Goal: Transaction & Acquisition: Purchase product/service

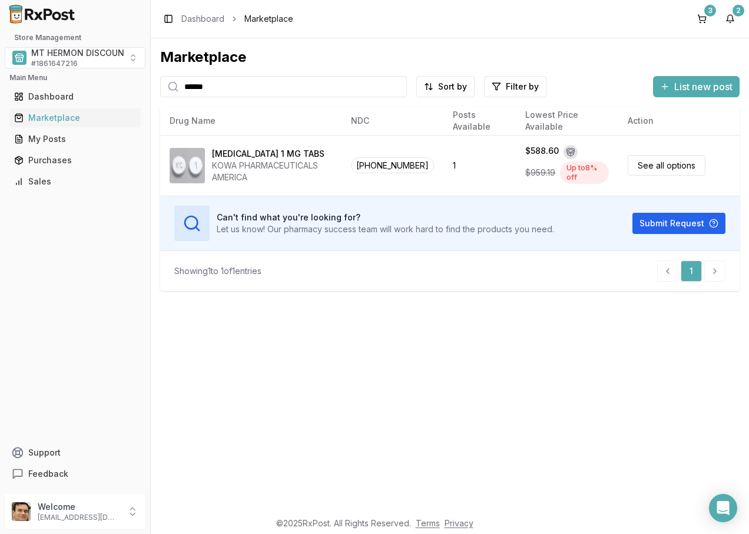
click at [396, 87] on input "******" at bounding box center [283, 86] width 247 height 21
click at [53, 160] on div "Purchases" at bounding box center [75, 160] width 122 height 12
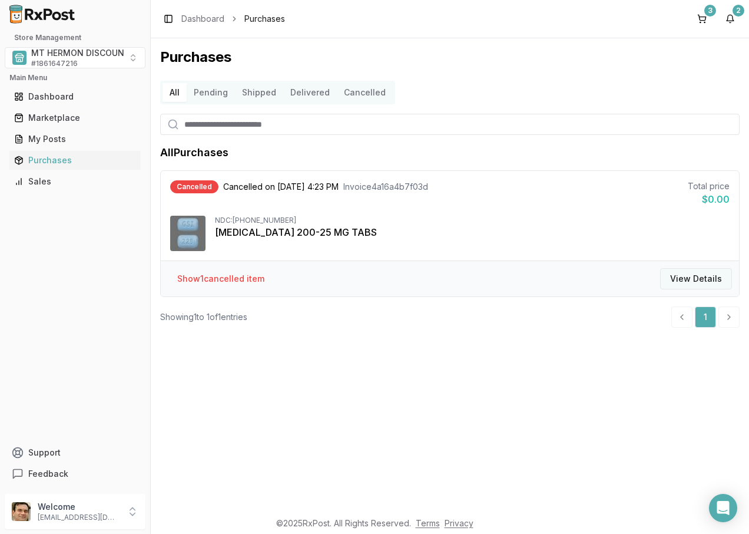
click at [689, 279] on button "View Details" at bounding box center [696, 278] width 72 height 21
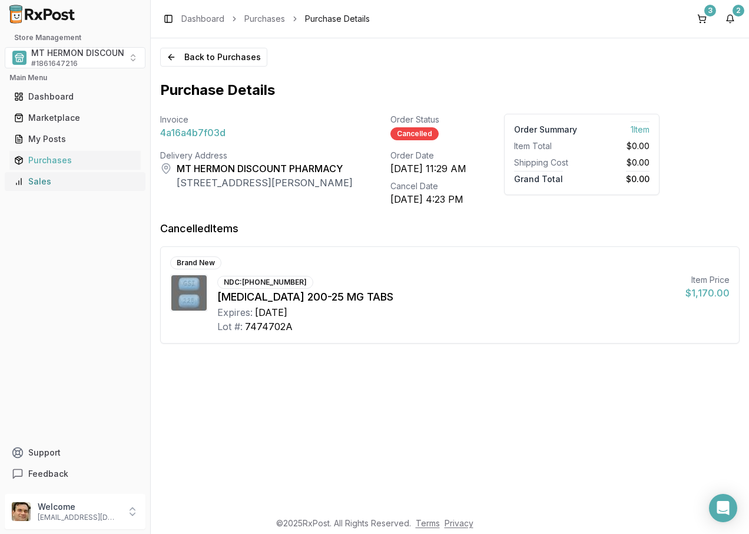
click at [44, 176] on div "Sales" at bounding box center [75, 182] width 122 height 12
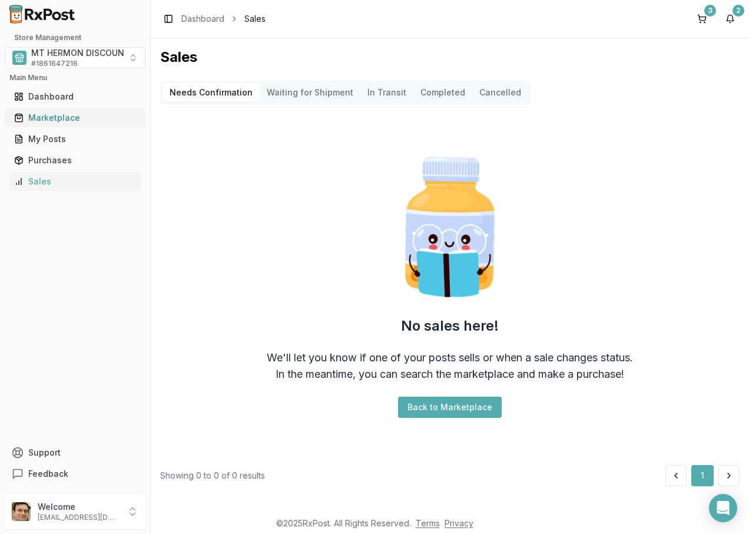
click at [55, 117] on div "Marketplace" at bounding box center [75, 118] width 122 height 12
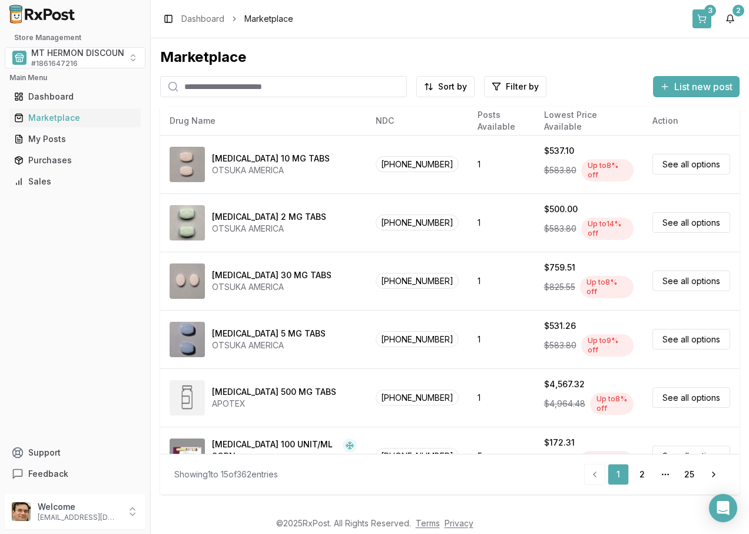
click at [708, 15] on div "3" at bounding box center [711, 11] width 12 height 12
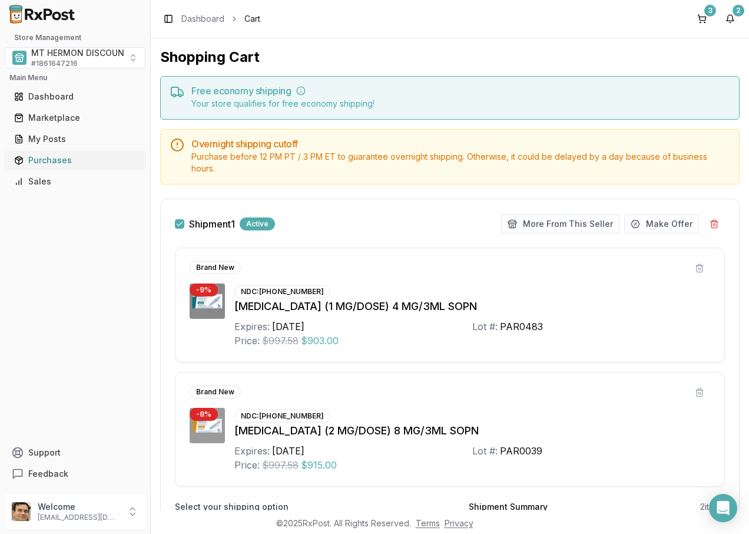
click at [57, 158] on div "Purchases" at bounding box center [75, 160] width 122 height 12
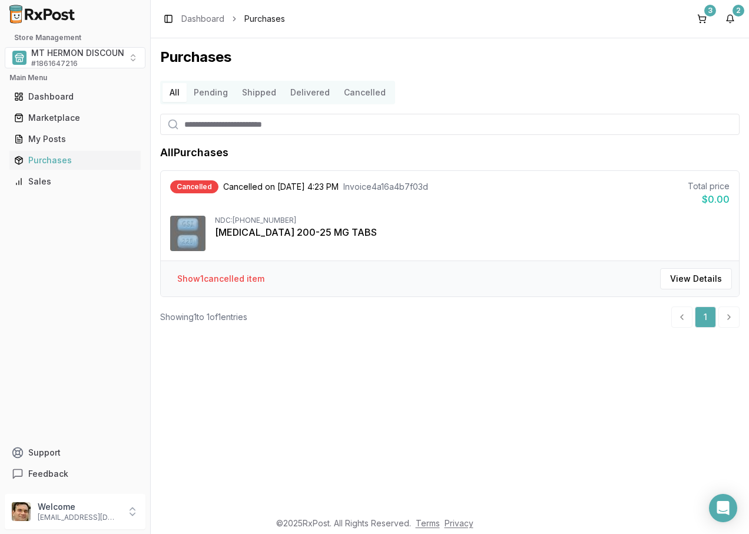
click at [254, 92] on button "Shipped" at bounding box center [259, 92] width 48 height 19
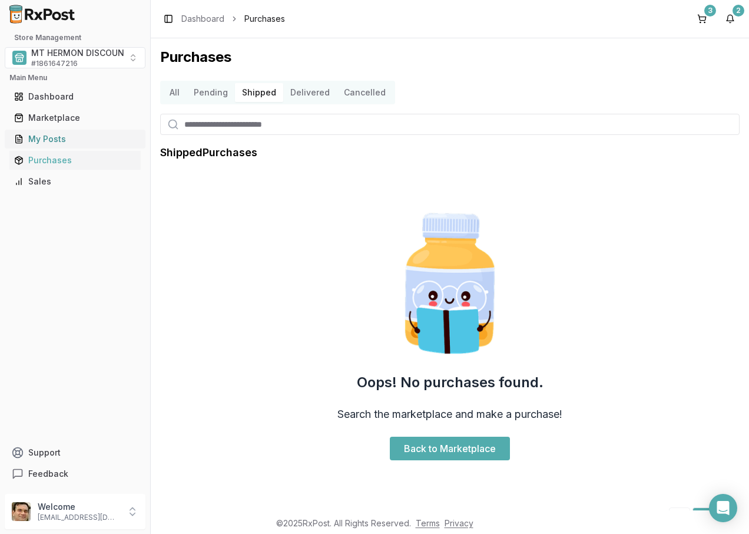
click at [42, 137] on div "My Posts" at bounding box center [75, 139] width 122 height 12
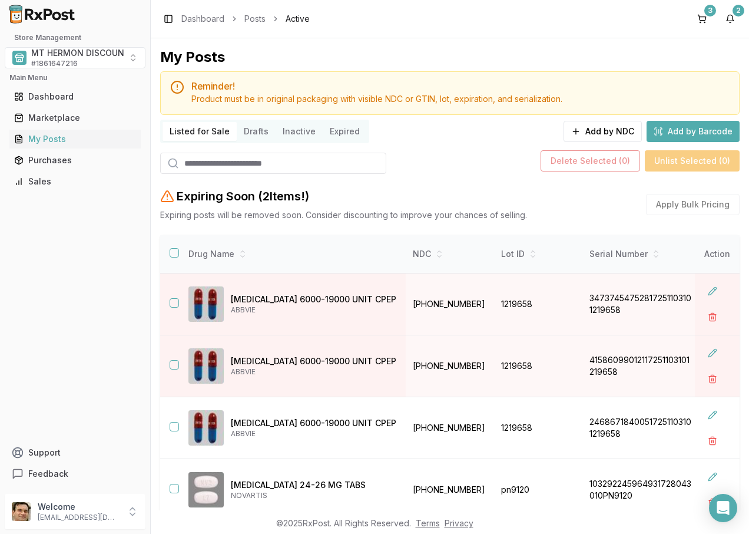
click at [460, 175] on div "My Posts Reminder! Product must be in original packaging with visible NDC or GT…" at bounding box center [450, 340] width 580 height 584
click at [67, 91] on div "Dashboard" at bounding box center [75, 97] width 122 height 12
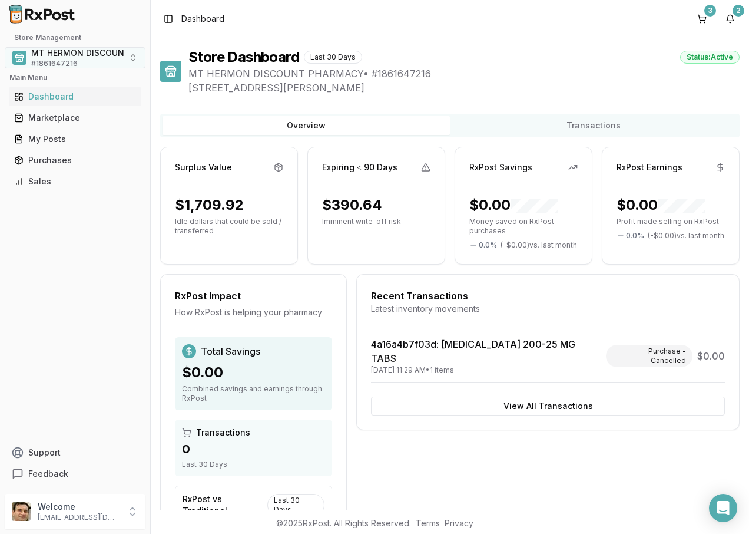
click at [133, 58] on button "MT HERMON DISCOUNT PHARMACY # 1861647216" at bounding box center [75, 57] width 141 height 21
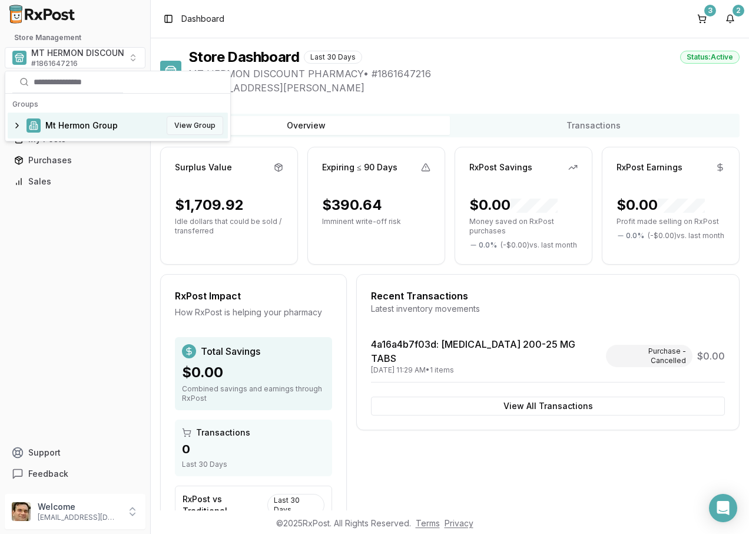
click at [201, 127] on button "View Group" at bounding box center [195, 125] width 57 height 19
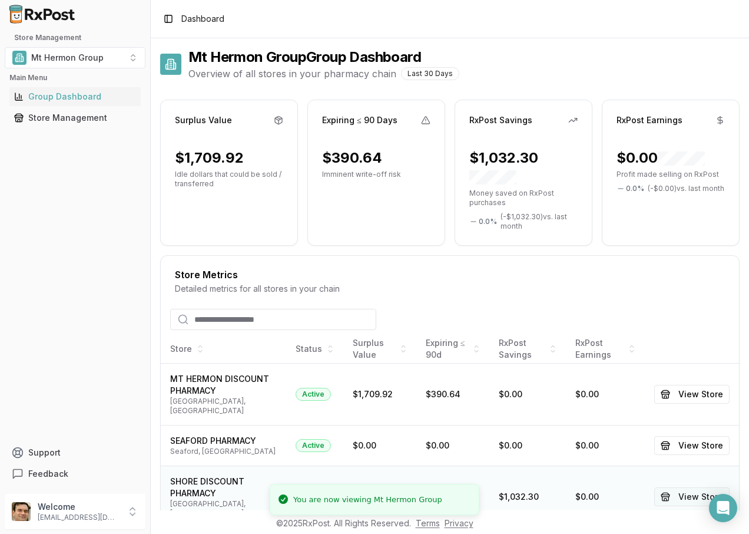
click at [686, 487] on button "View Store" at bounding box center [692, 496] width 75 height 19
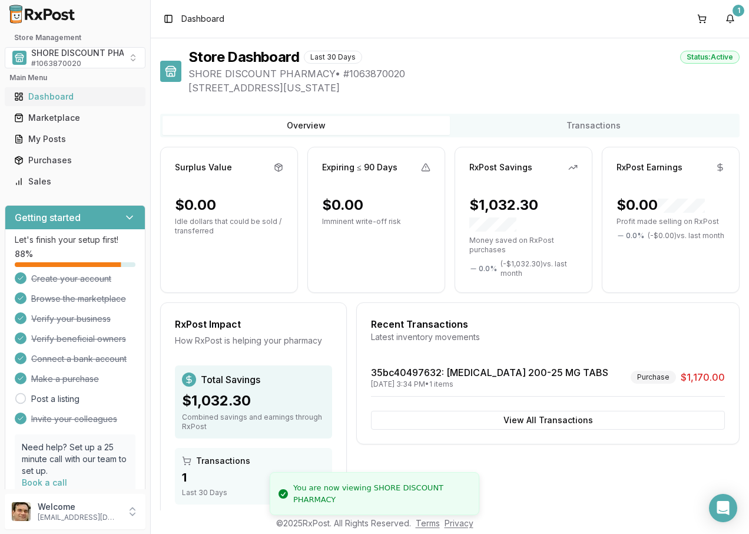
click at [49, 94] on div "Dashboard" at bounding box center [75, 97] width 122 height 12
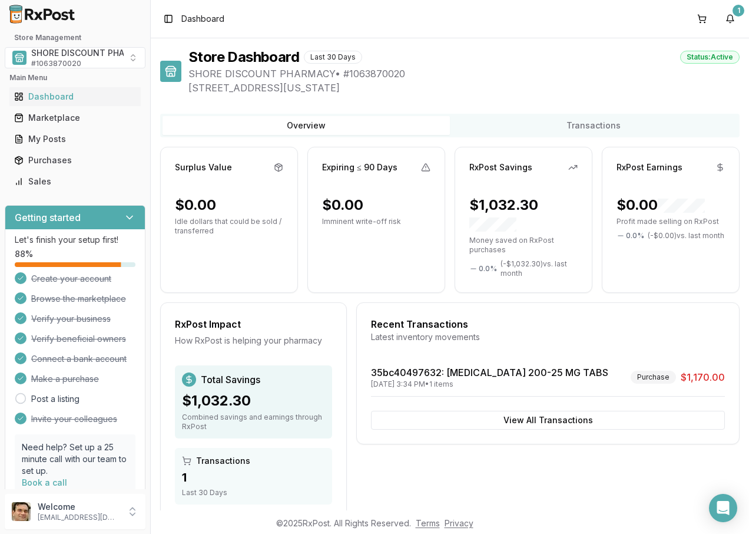
click at [249, 57] on h1 "Store Dashboard" at bounding box center [244, 57] width 111 height 19
click at [169, 79] on div at bounding box center [170, 71] width 21 height 21
click at [696, 59] on div "Status: Active" at bounding box center [710, 57] width 60 height 13
click at [57, 125] on link "Marketplace" at bounding box center [74, 117] width 131 height 21
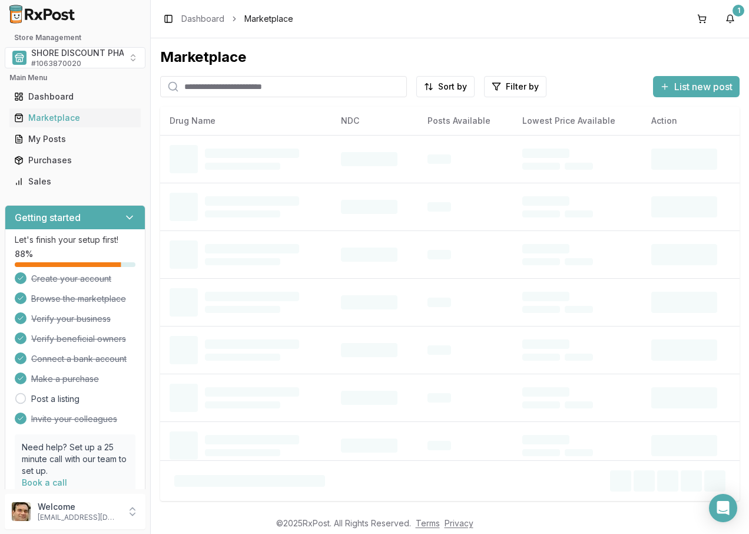
click at [236, 89] on input "search" at bounding box center [283, 86] width 247 height 21
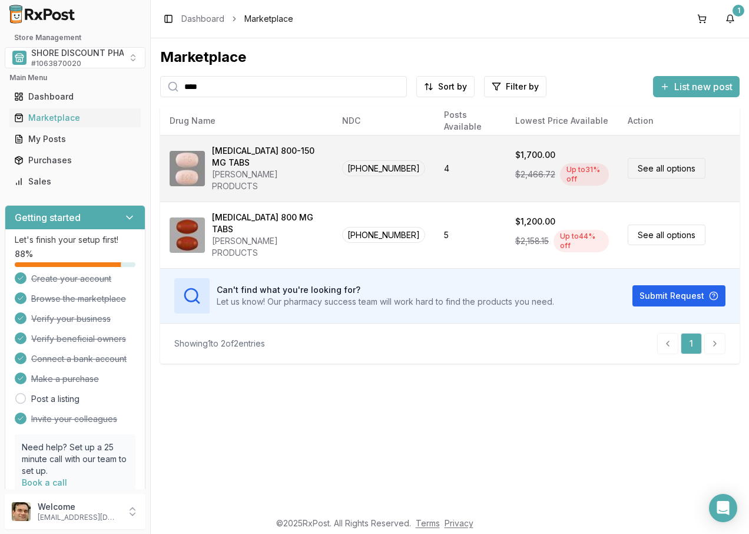
type input "****"
click at [250, 161] on div "[MEDICAL_DATA] 800-150 MG TABS" at bounding box center [267, 157] width 111 height 24
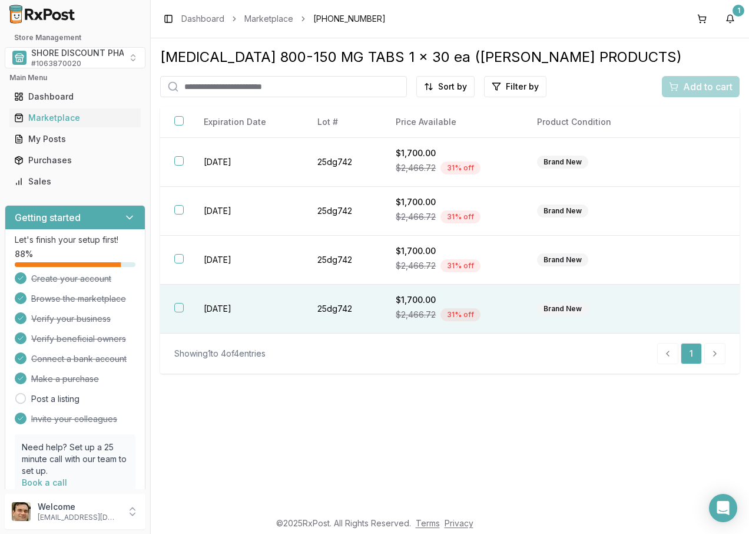
click at [179, 309] on button "button" at bounding box center [178, 307] width 9 height 9
click at [690, 87] on span "Add to cart" at bounding box center [707, 87] width 49 height 14
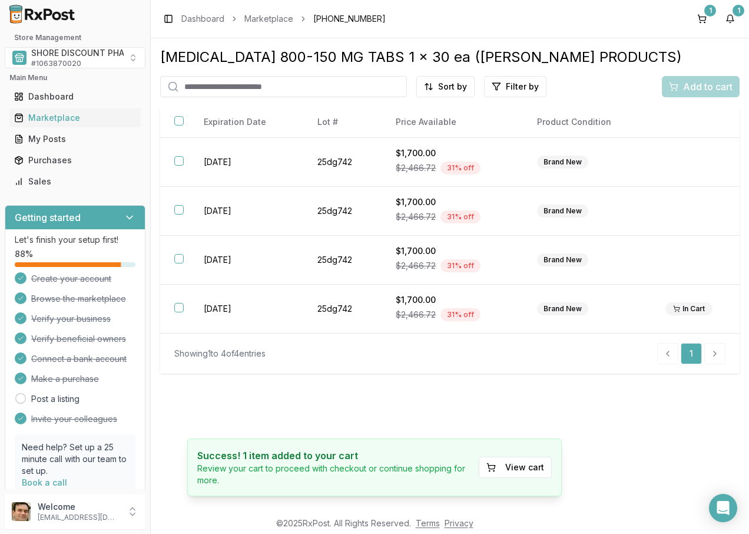
click at [264, 87] on input "search" at bounding box center [283, 86] width 247 height 21
type input "******"
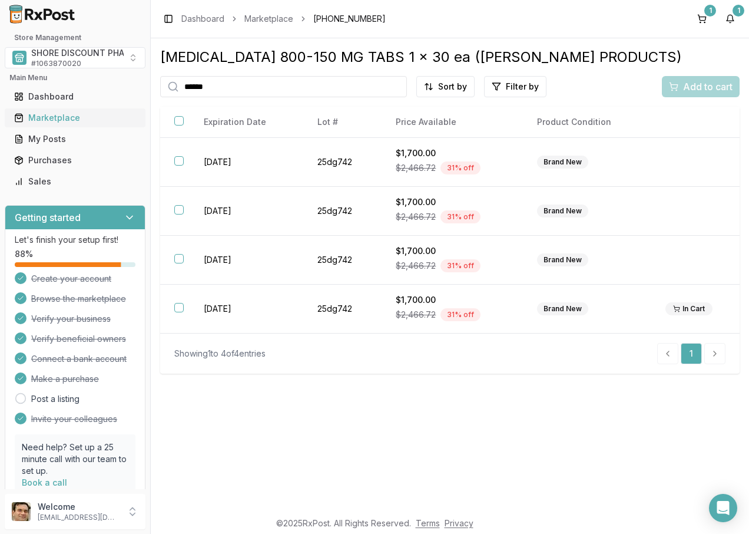
click at [60, 118] on div "Marketplace" at bounding box center [75, 118] width 122 height 12
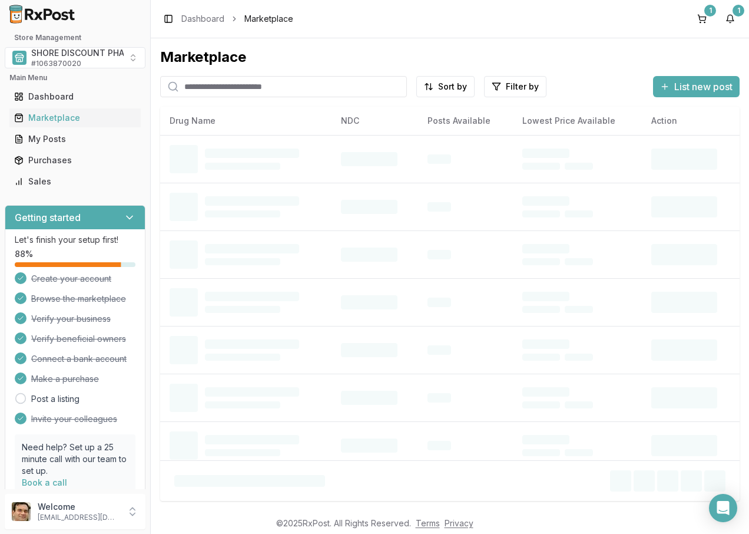
click at [243, 84] on input "search" at bounding box center [283, 86] width 247 height 21
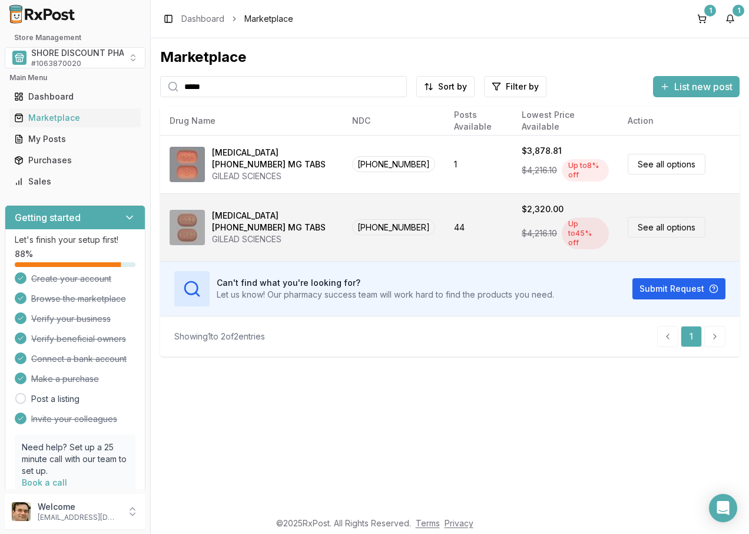
type input "*****"
click at [680, 217] on link "See all options" at bounding box center [667, 227] width 78 height 21
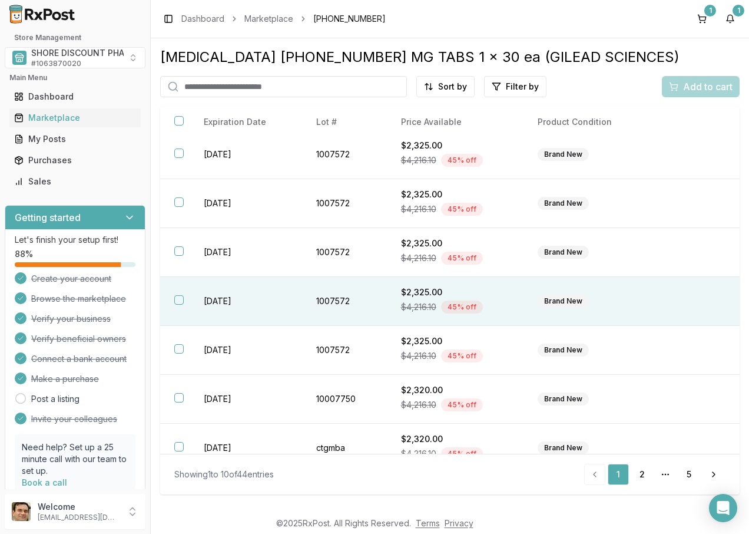
scroll to position [173, 0]
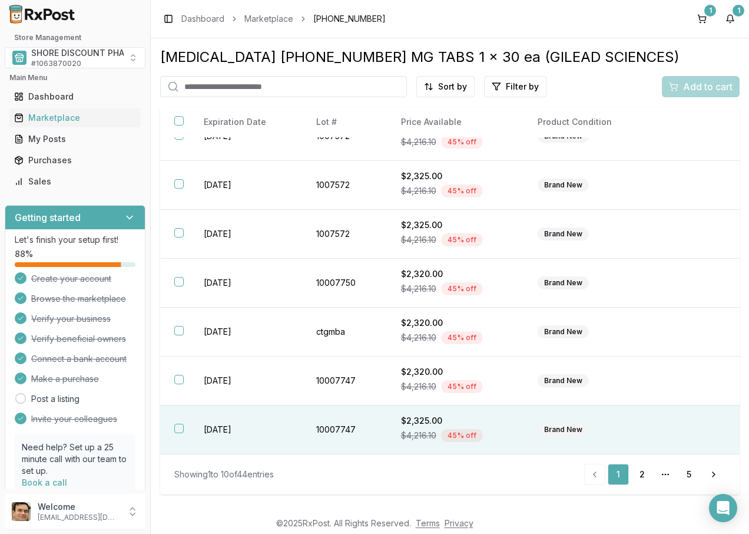
click at [178, 427] on button "button" at bounding box center [178, 428] width 9 height 9
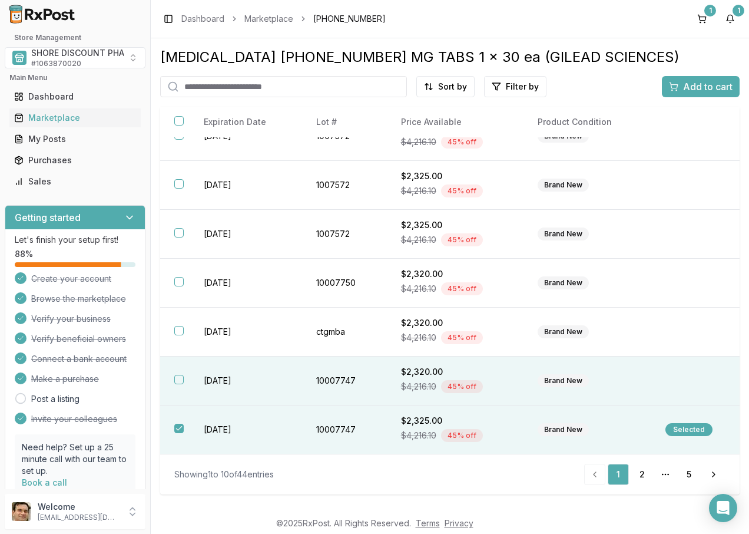
click at [179, 376] on button "button" at bounding box center [178, 379] width 9 height 9
click at [711, 85] on span "Add to cart" at bounding box center [707, 87] width 49 height 14
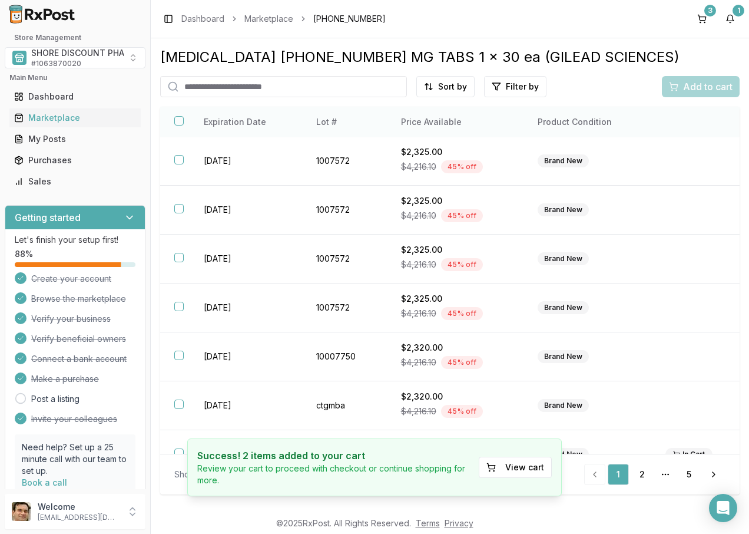
scroll to position [0, 0]
click at [699, 14] on button "3" at bounding box center [702, 18] width 19 height 19
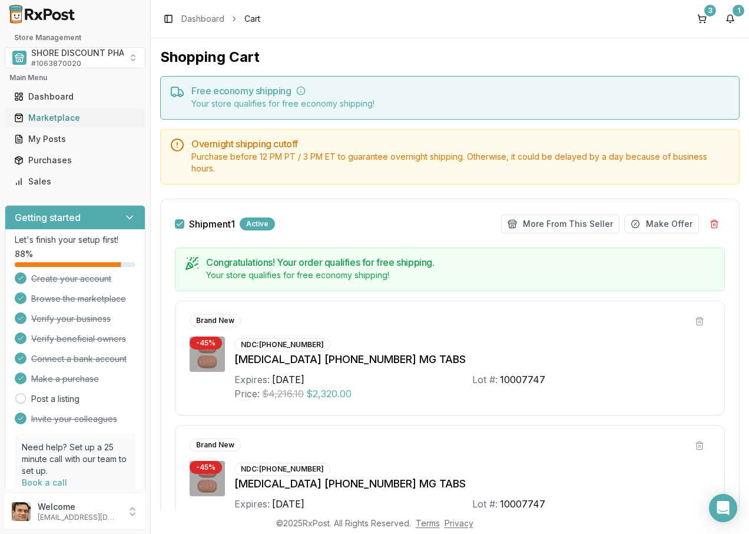
click at [54, 117] on div "Marketplace" at bounding box center [75, 118] width 122 height 12
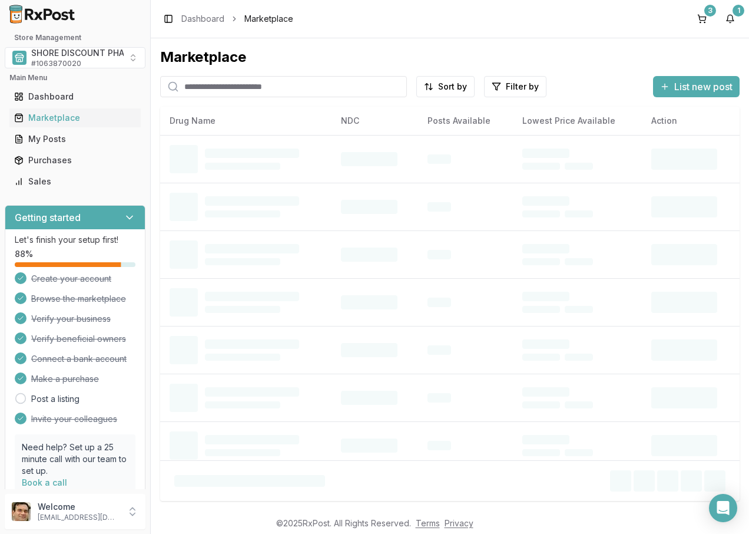
click at [251, 90] on input "search" at bounding box center [283, 86] width 247 height 21
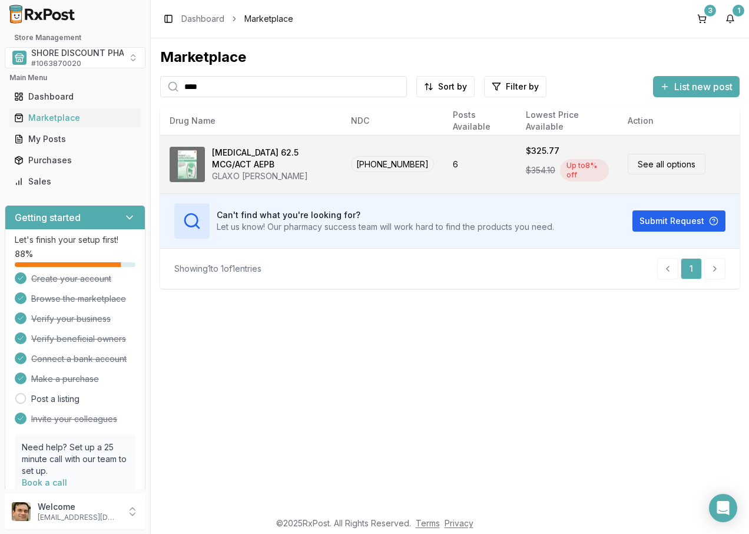
type input "****"
click at [216, 172] on div "GLAXO [PERSON_NAME]" at bounding box center [272, 176] width 120 height 12
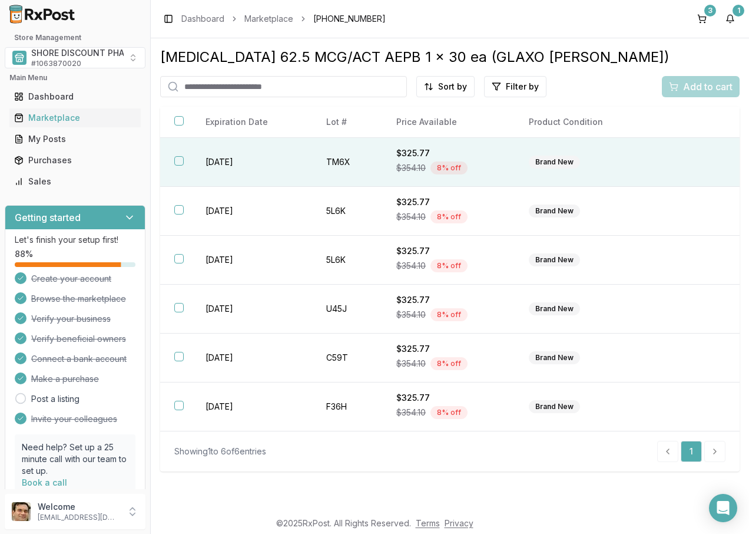
click at [179, 161] on button "button" at bounding box center [178, 160] width 9 height 9
click at [679, 84] on div "Add to cart" at bounding box center [701, 87] width 64 height 14
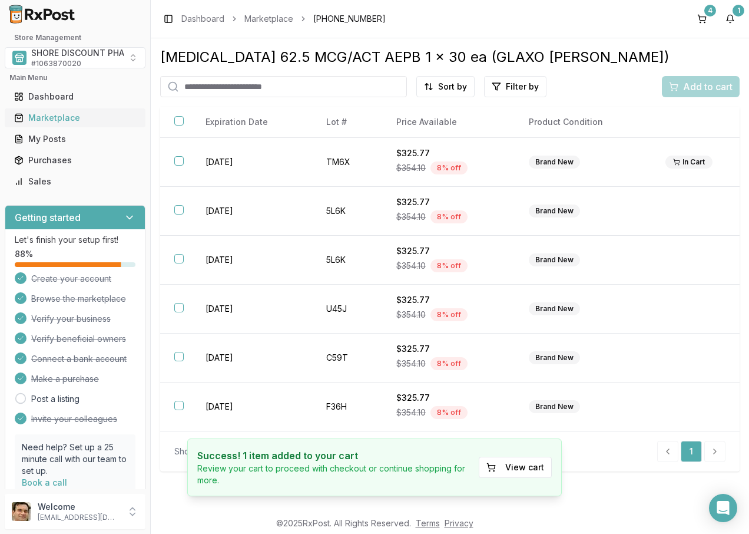
click at [60, 115] on div "Marketplace" at bounding box center [75, 118] width 122 height 12
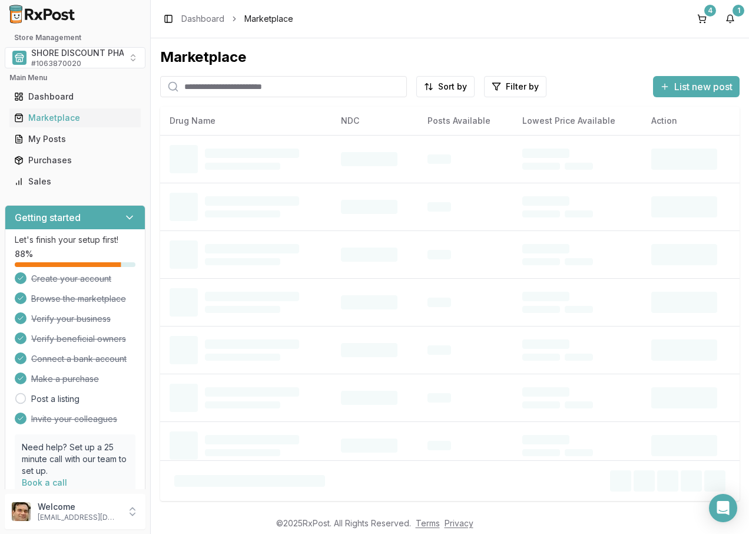
click at [259, 86] on input "search" at bounding box center [283, 86] width 247 height 21
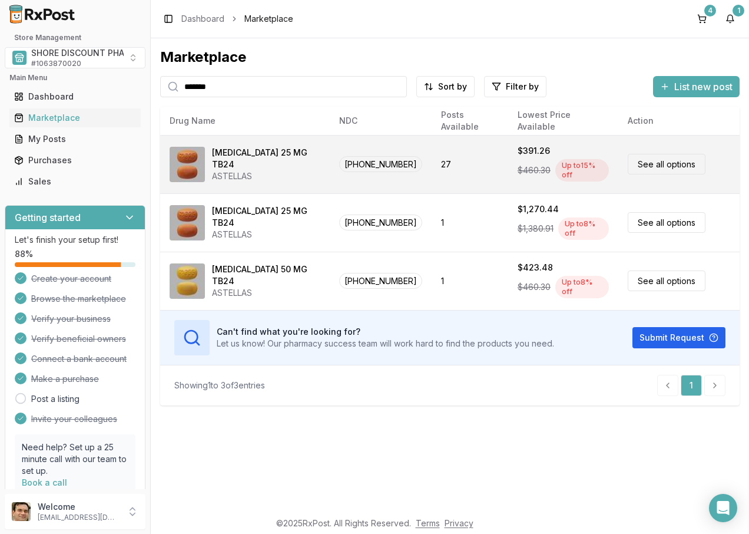
type input "*******"
click at [259, 170] on div "ASTELLAS" at bounding box center [266, 176] width 108 height 12
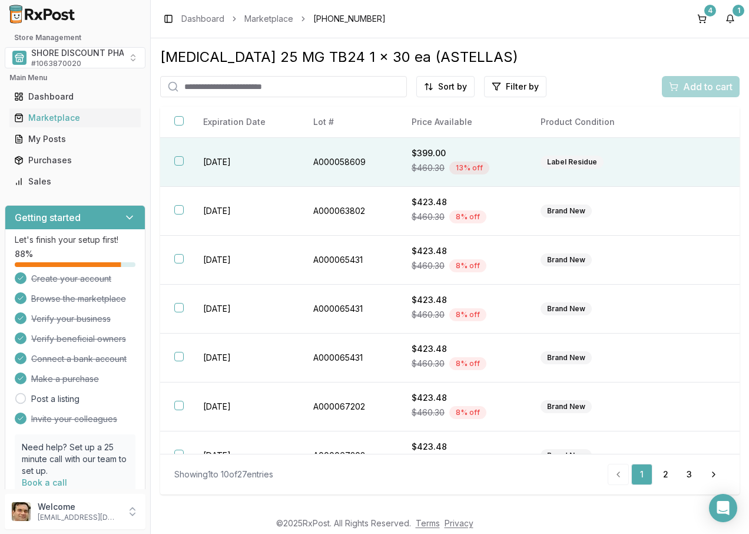
click at [181, 160] on button "button" at bounding box center [178, 160] width 9 height 9
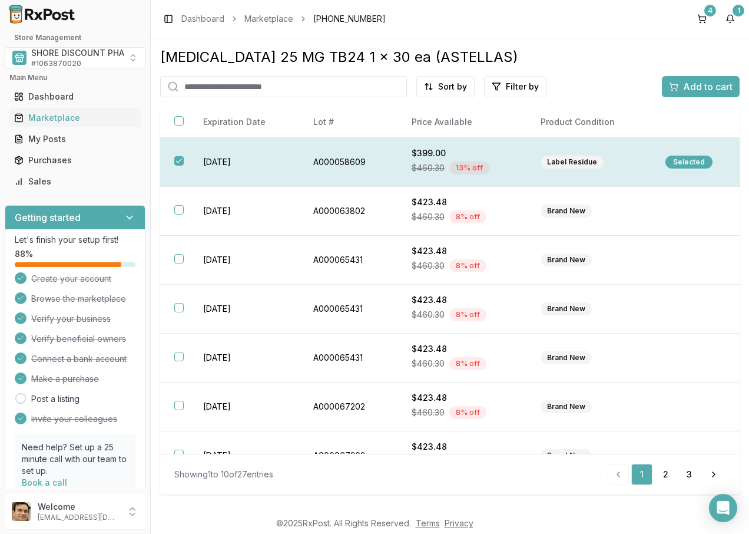
click at [673, 158] on div "Selected" at bounding box center [689, 162] width 47 height 13
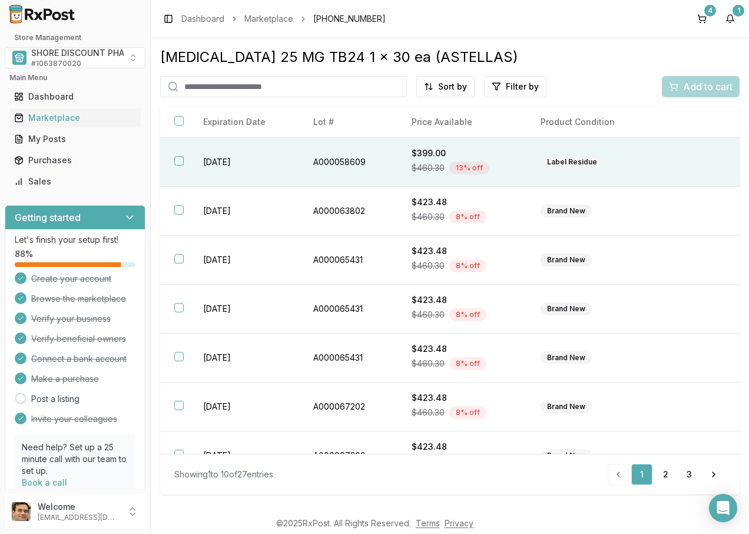
click at [686, 90] on div "Add to cart" at bounding box center [701, 86] width 78 height 21
click at [582, 164] on div "Label Residue" at bounding box center [572, 162] width 63 height 13
click at [691, 82] on span "Add to cart" at bounding box center [707, 87] width 49 height 14
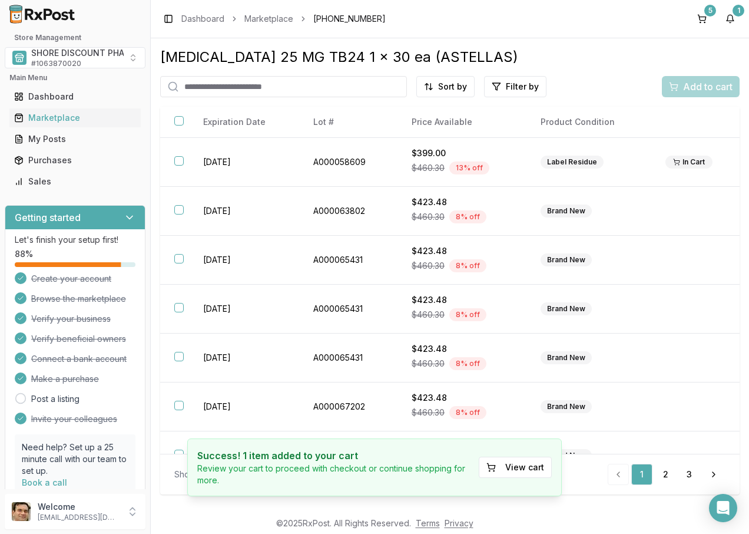
click at [356, 87] on input "search" at bounding box center [283, 86] width 247 height 21
type input "******"
drag, startPoint x: 58, startPoint y: 118, endPoint x: 97, endPoint y: 114, distance: 39.7
click at [58, 118] on div "Marketplace" at bounding box center [75, 118] width 122 height 12
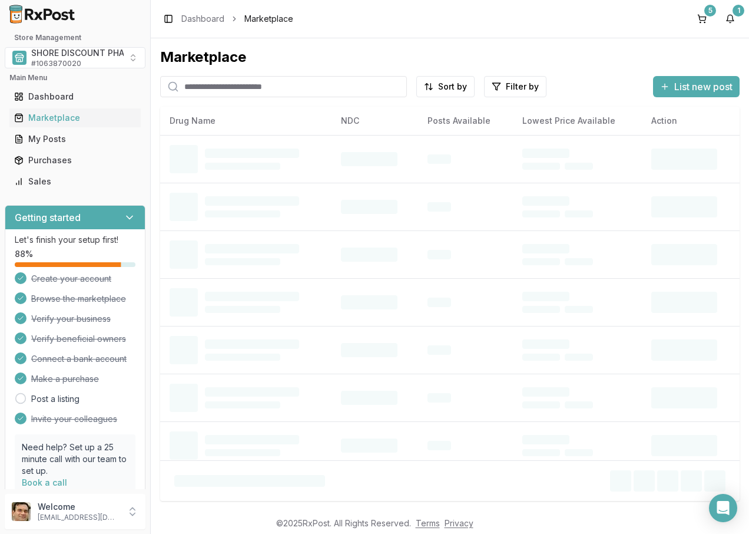
click at [223, 89] on input "search" at bounding box center [283, 86] width 247 height 21
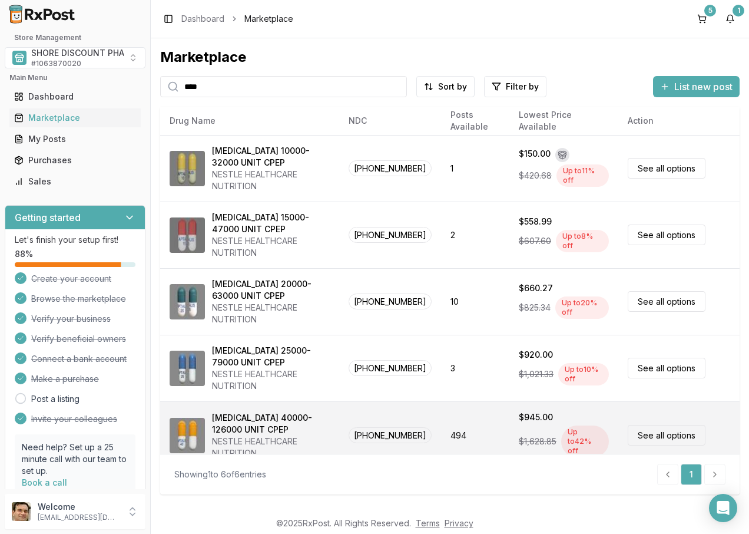
type input "****"
click at [239, 431] on div "[MEDICAL_DATA] 40000-126000 UNIT CPEP" at bounding box center [271, 424] width 118 height 24
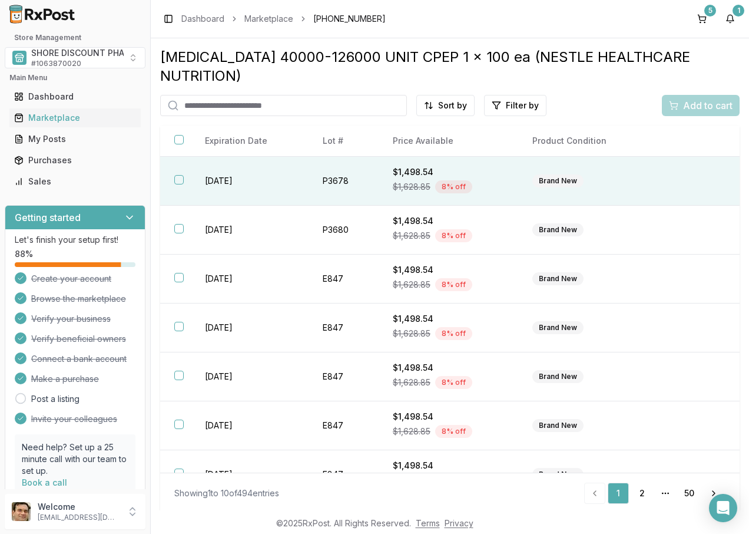
click at [180, 175] on button "button" at bounding box center [178, 179] width 9 height 9
click at [698, 98] on span "Add to cart" at bounding box center [707, 105] width 49 height 14
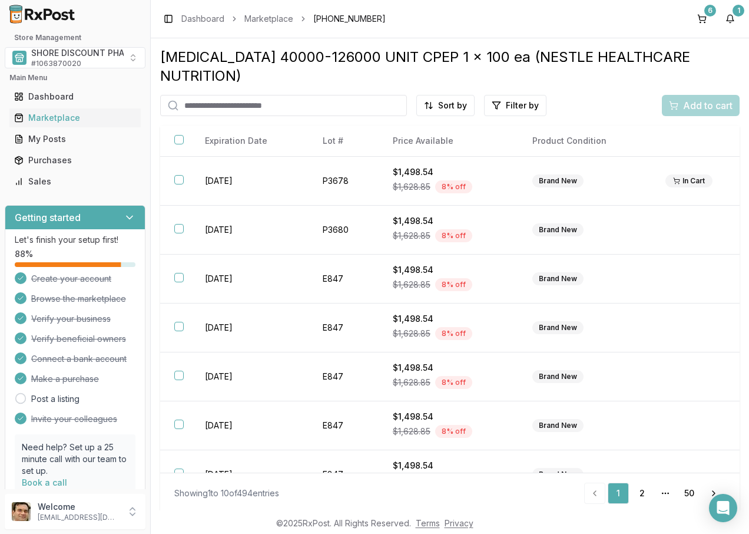
drag, startPoint x: 94, startPoint y: 120, endPoint x: 157, endPoint y: 102, distance: 66.2
click at [94, 120] on div "Marketplace" at bounding box center [75, 118] width 122 height 12
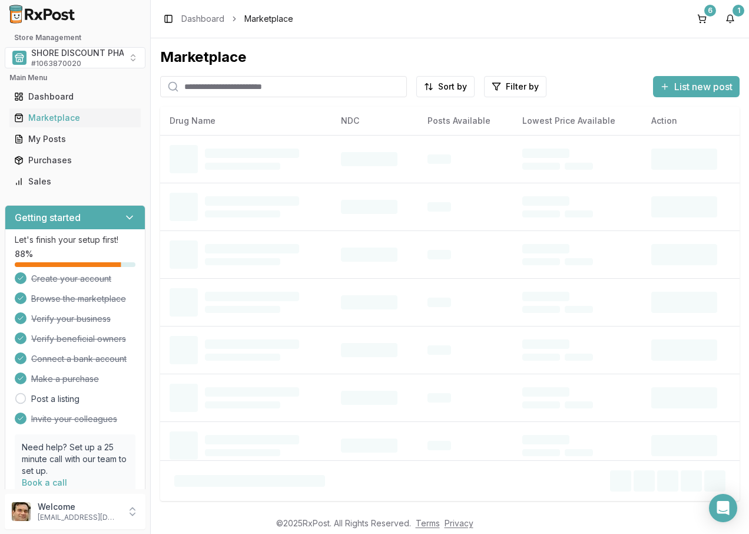
click at [212, 86] on input "search" at bounding box center [283, 86] width 247 height 21
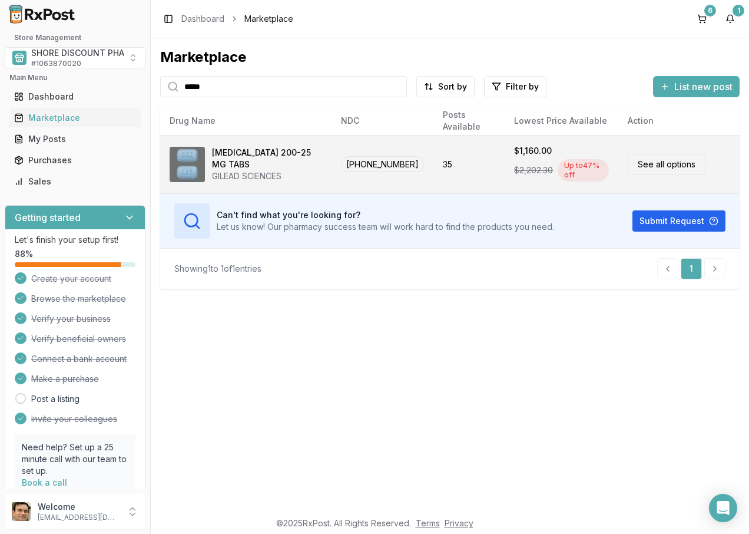
type input "*****"
click at [262, 170] on div "GILEAD SCIENCES" at bounding box center [267, 176] width 110 height 12
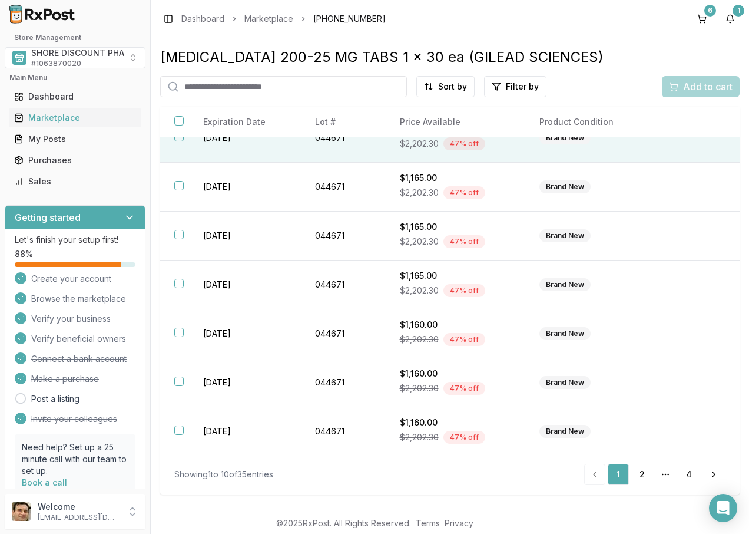
scroll to position [173, 0]
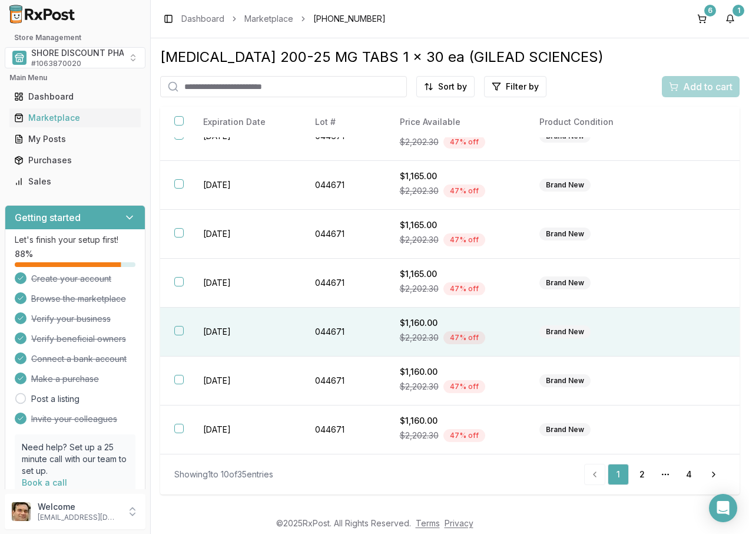
click at [181, 328] on button "button" at bounding box center [178, 330] width 9 height 9
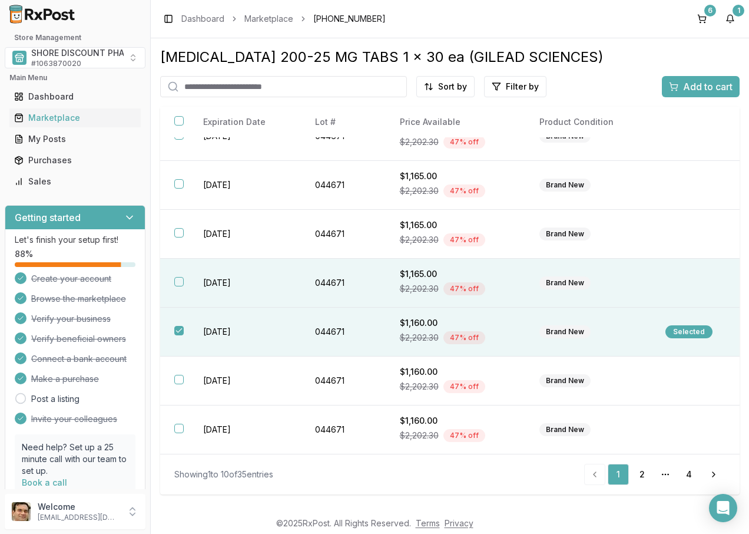
click at [180, 285] on button "button" at bounding box center [178, 281] width 9 height 9
click at [678, 88] on div "Add to cart" at bounding box center [701, 87] width 64 height 14
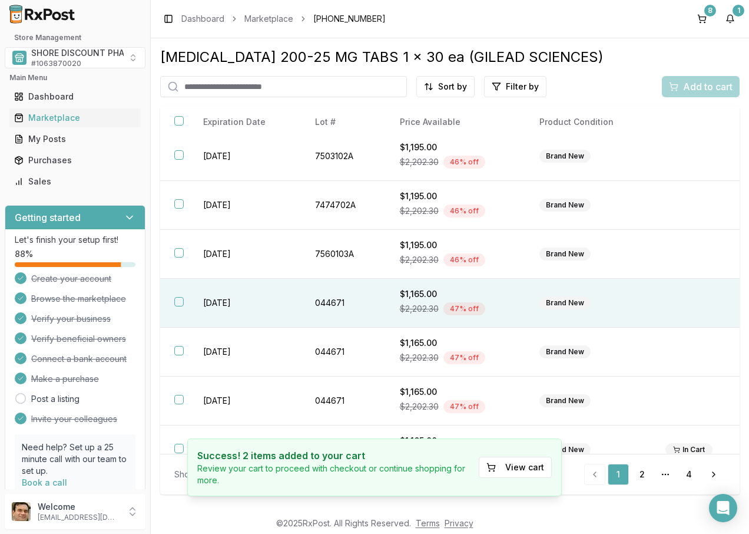
scroll to position [0, 0]
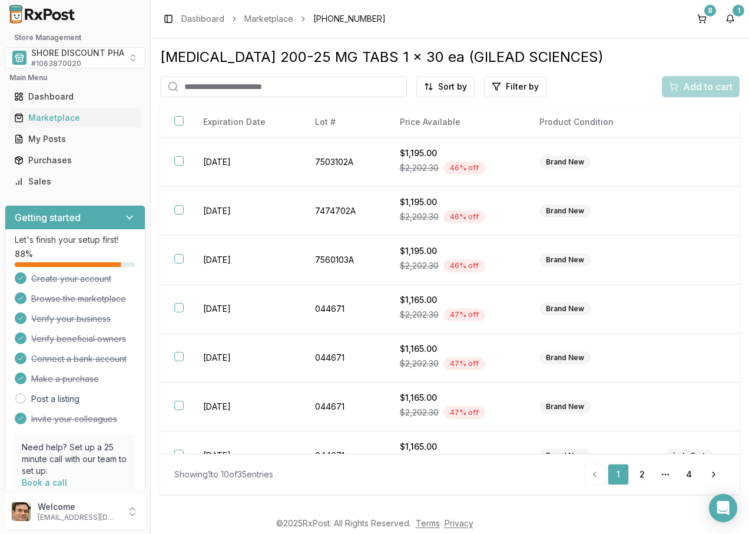
click at [569, 62] on div "[MEDICAL_DATA] 200-25 MG TABS 1 x 30 ea (GILEAD SCIENCES)" at bounding box center [450, 57] width 580 height 19
click at [701, 19] on button "8" at bounding box center [702, 18] width 19 height 19
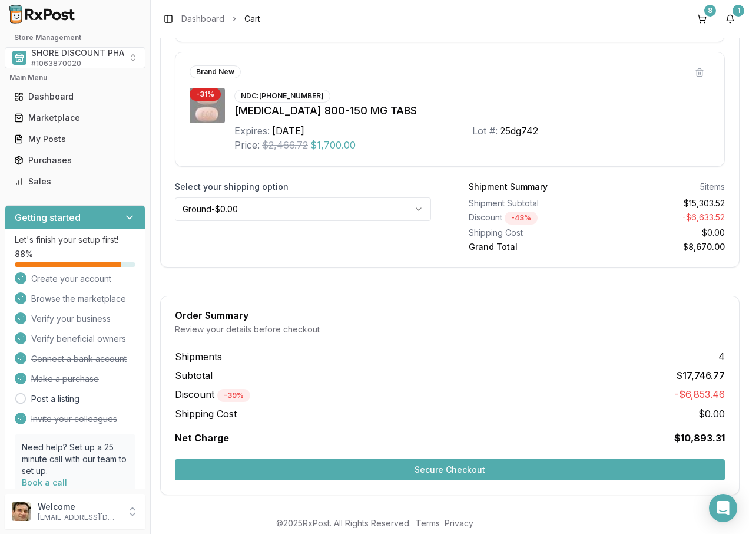
scroll to position [1744, 0]
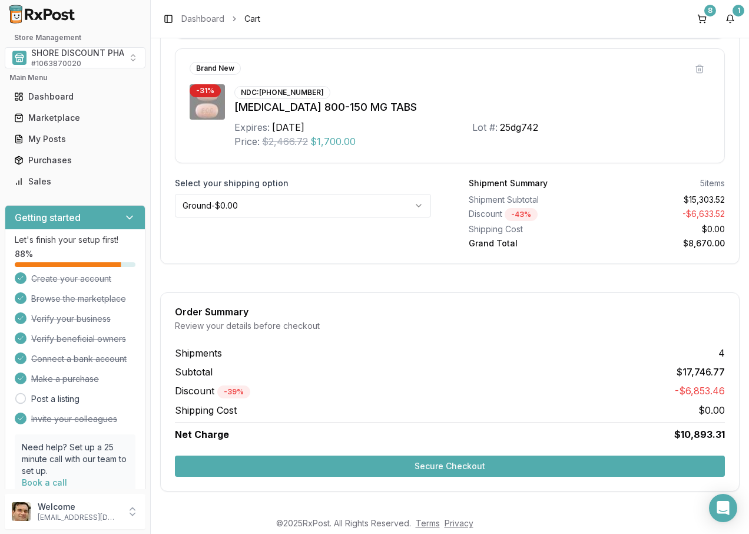
click at [464, 468] on button "Secure Checkout" at bounding box center [450, 465] width 550 height 21
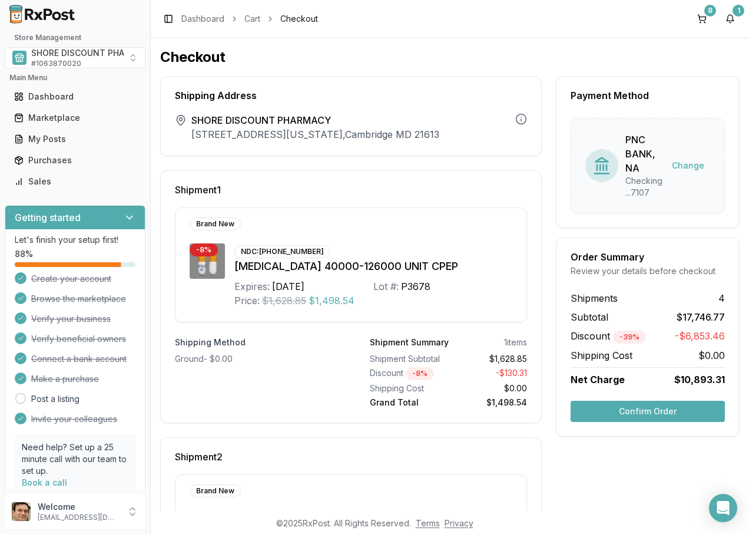
click at [608, 408] on button "Confirm Order" at bounding box center [648, 411] width 154 height 21
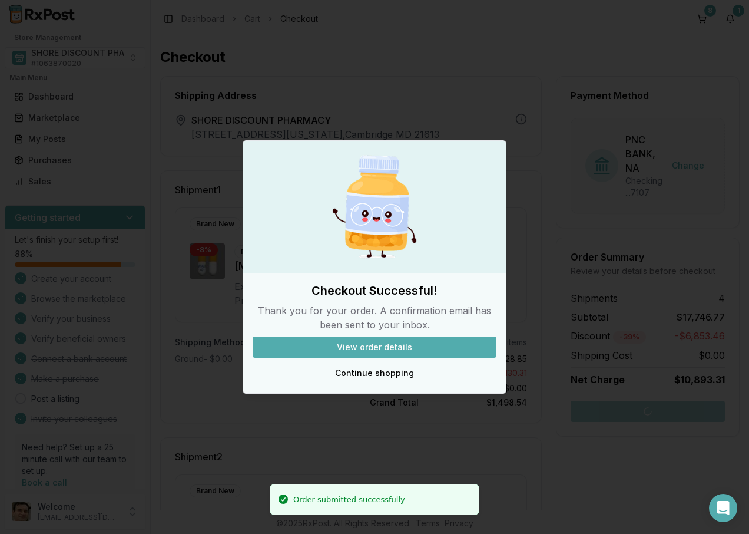
click at [395, 348] on button "View order details" at bounding box center [375, 346] width 244 height 21
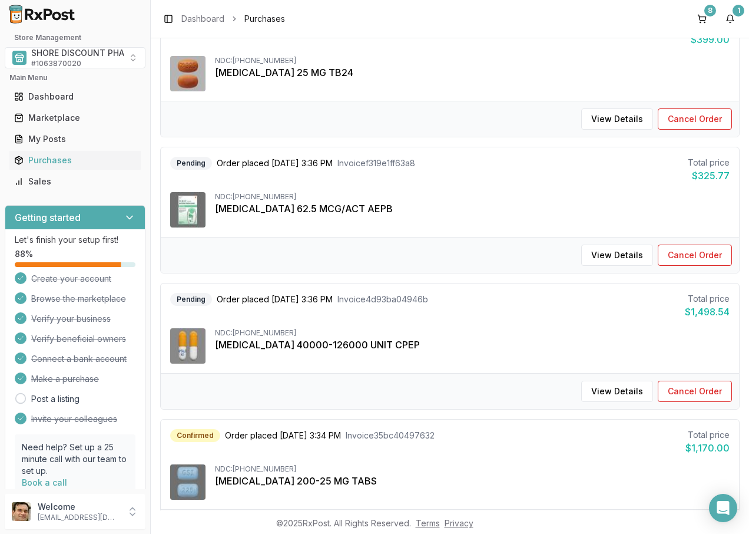
scroll to position [399, 0]
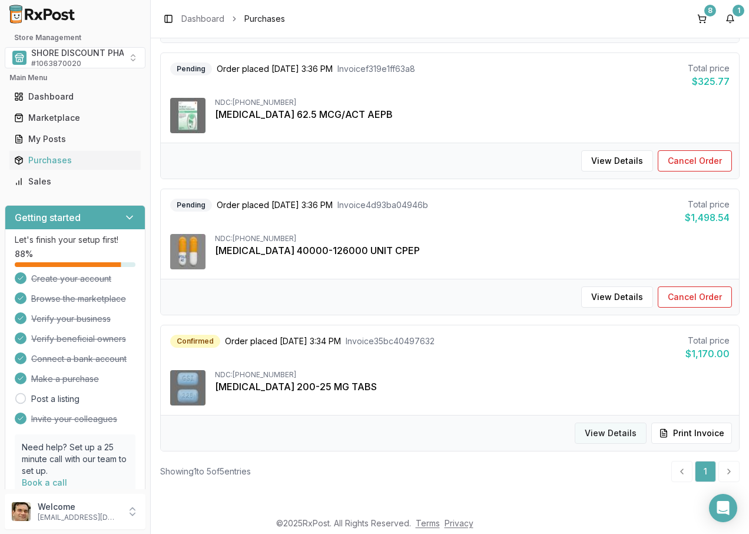
click at [596, 427] on button "View Details" at bounding box center [611, 432] width 72 height 21
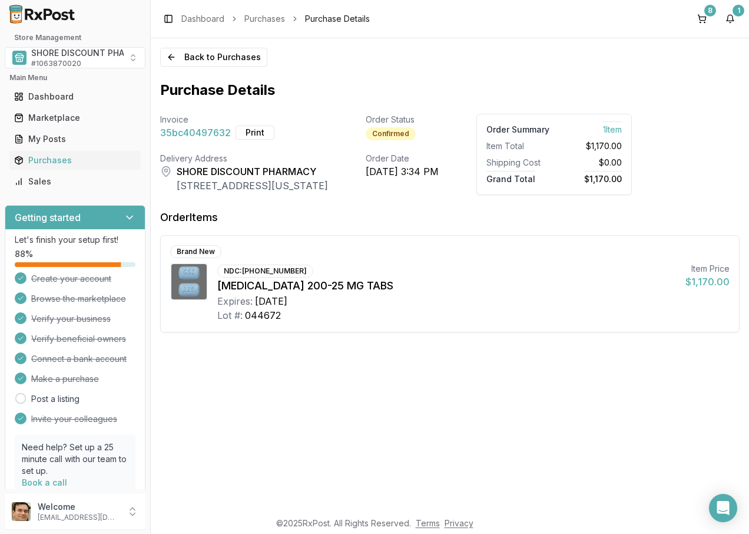
click at [255, 136] on button "Print" at bounding box center [255, 132] width 39 height 14
click at [52, 482] on link "Book a call" at bounding box center [44, 482] width 45 height 10
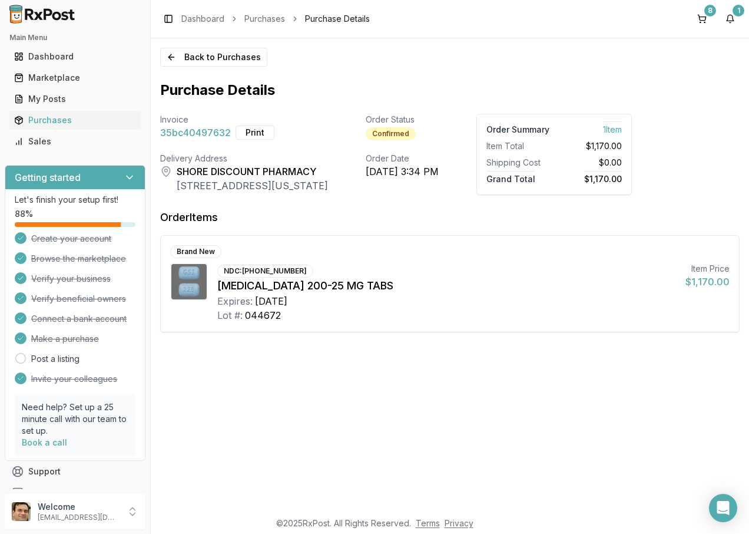
scroll to position [59, 0]
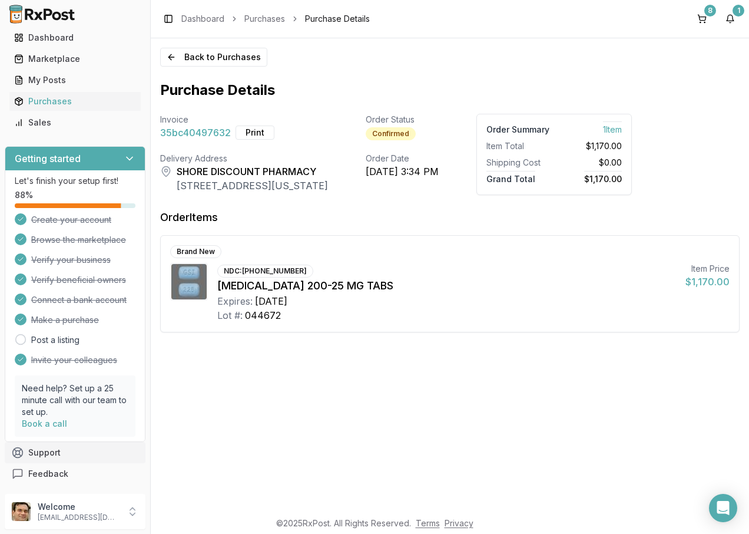
click at [53, 449] on button "Support" at bounding box center [75, 452] width 141 height 21
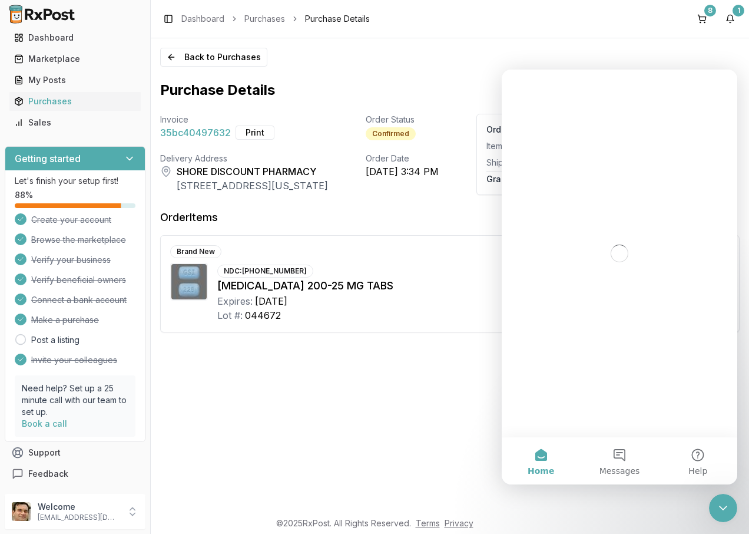
scroll to position [0, 0]
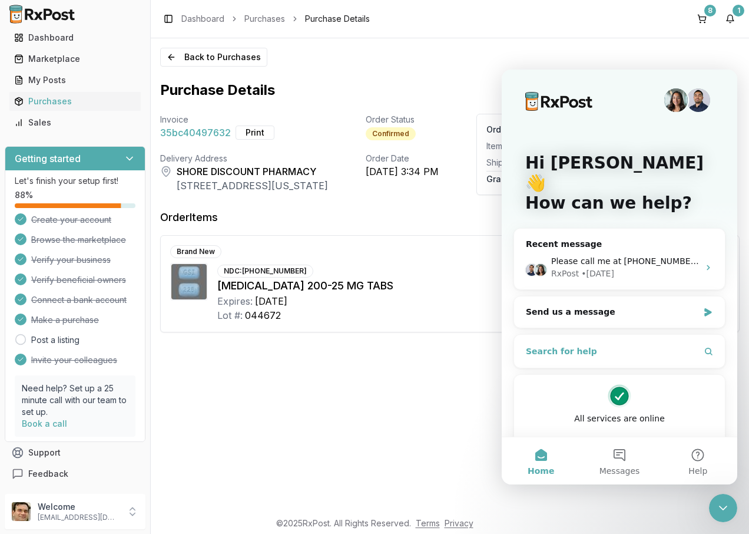
click at [574, 345] on span "Search for help" at bounding box center [561, 351] width 71 height 12
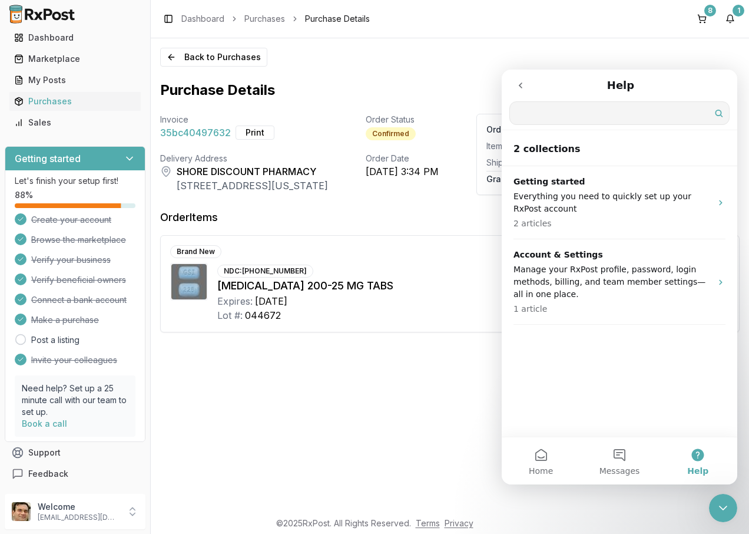
click at [527, 106] on input "Search for help" at bounding box center [619, 113] width 219 height 22
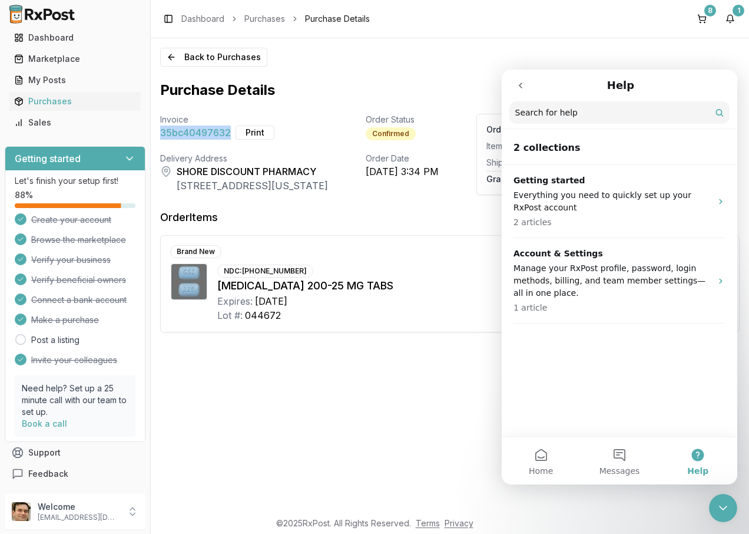
drag, startPoint x: 229, startPoint y: 134, endPoint x: 160, endPoint y: 118, distance: 70.3
click at [160, 120] on div "Invoice 35bc40497632 Print" at bounding box center [244, 128] width 168 height 29
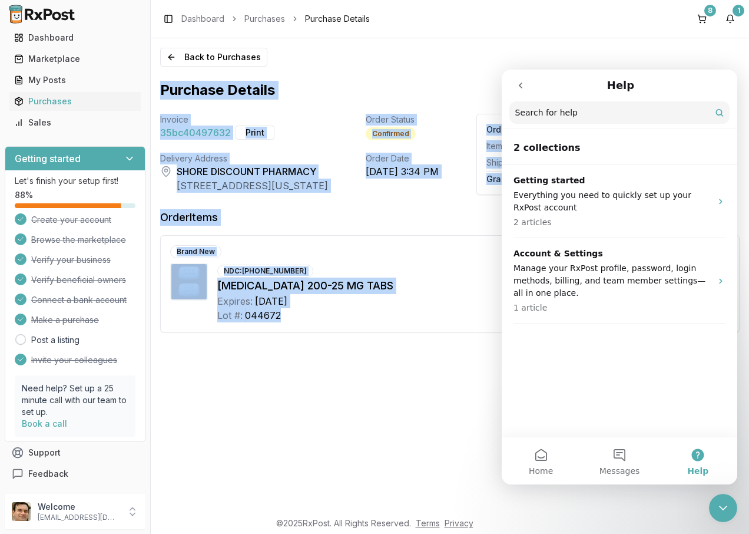
drag, startPoint x: 160, startPoint y: 118, endPoint x: 309, endPoint y: 331, distance: 260.2
click at [309, 331] on div "Back to Purchases Purchase Details Invoice 35bc40497632 Print Order Status Conf…" at bounding box center [450, 274] width 599 height 472
drag, startPoint x: 309, startPoint y: 331, endPoint x: 304, endPoint y: 320, distance: 11.9
copy div "Purchase Details Invoice 35bc40497632 Print Order Status Confirmed Order Summar…"
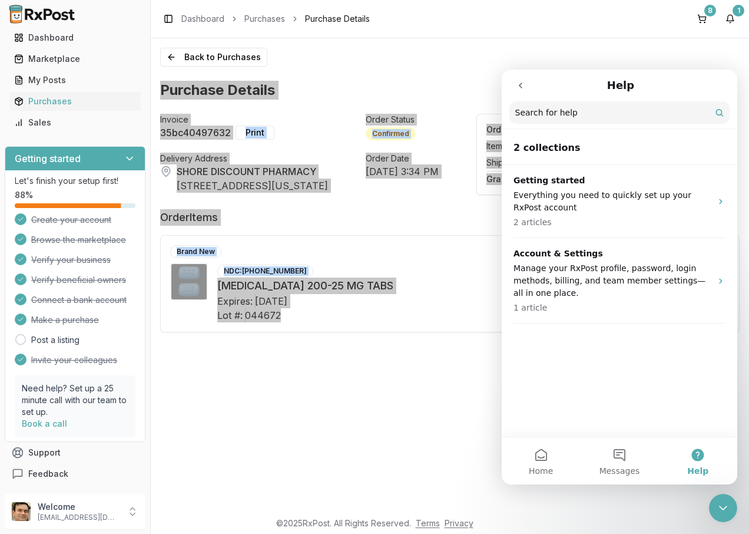
click at [554, 117] on input "Search for help" at bounding box center [620, 112] width 220 height 22
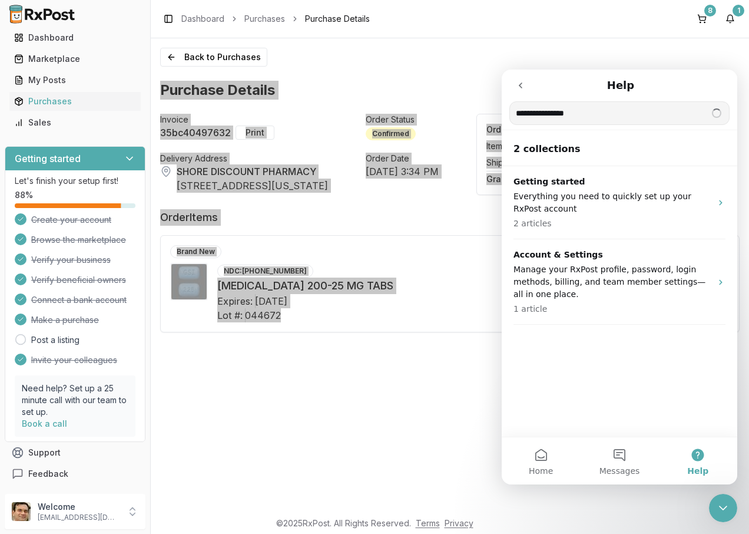
type input "**********"
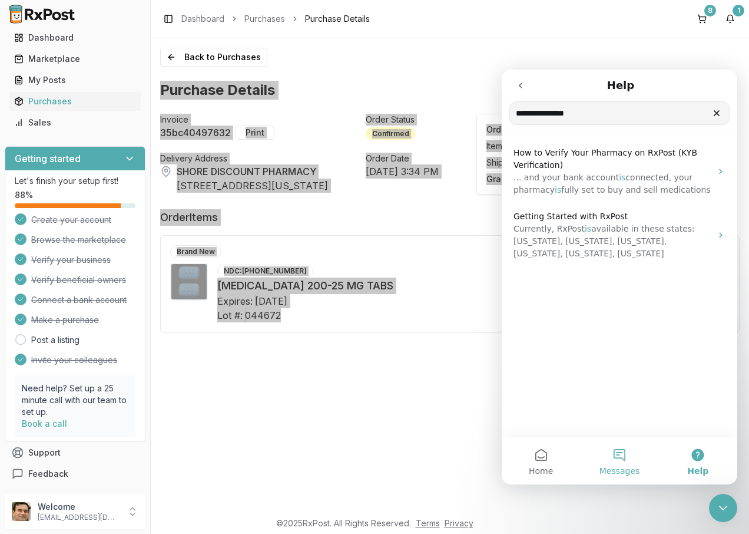
click at [622, 456] on button "Messages" at bounding box center [619, 460] width 78 height 47
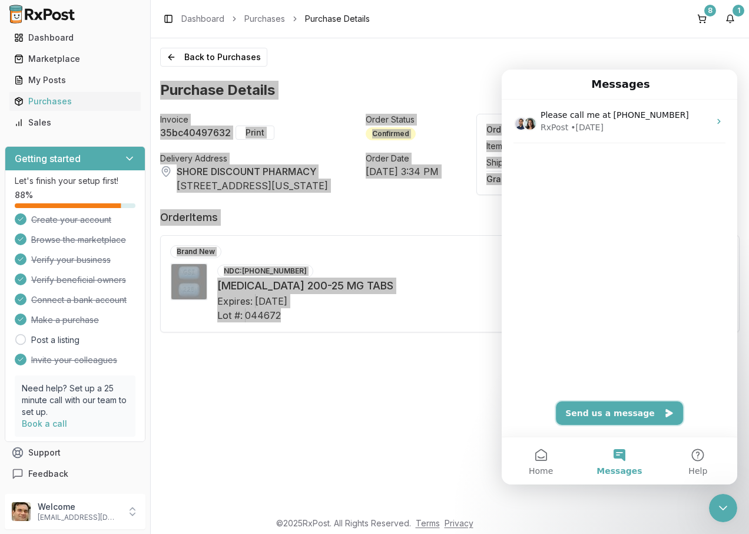
click at [609, 409] on button "Send us a message" at bounding box center [619, 413] width 127 height 24
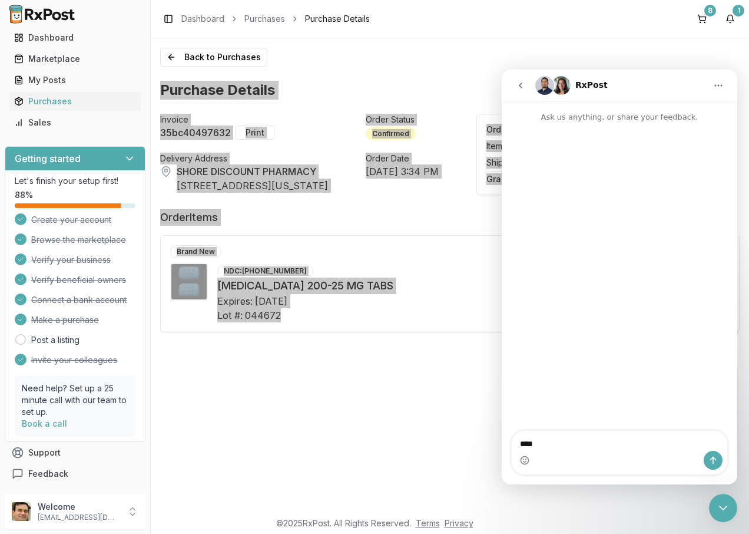
type textarea "*****"
type textarea "**********"
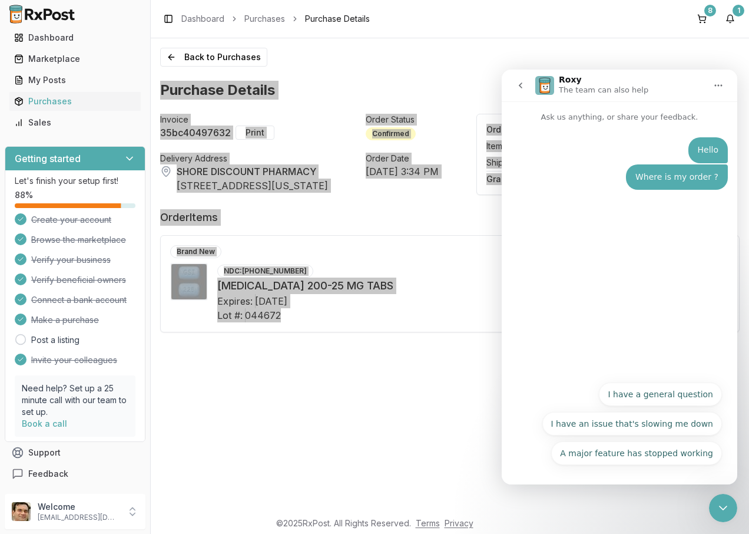
click at [672, 172] on div "Where is my order ?" at bounding box center [677, 177] width 83 height 12
click at [653, 424] on button "I have an issue that's slowing me down" at bounding box center [633, 424] width 180 height 24
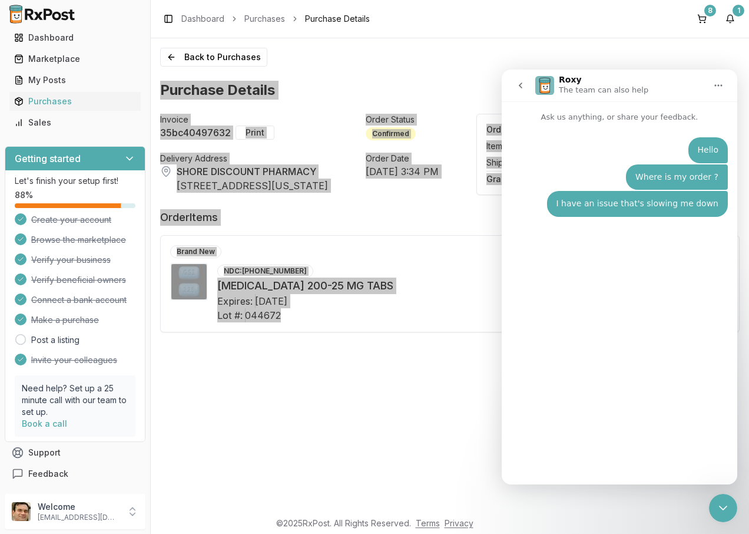
click at [562, 432] on div "Hello [PERSON_NAME] • Just now Where is my order ? Waheed • Just now I have an …" at bounding box center [620, 298] width 236 height 351
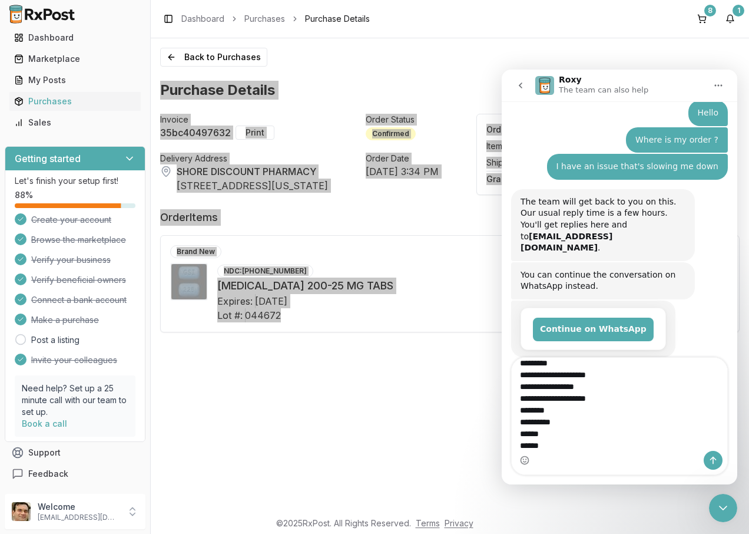
scroll to position [49, 0]
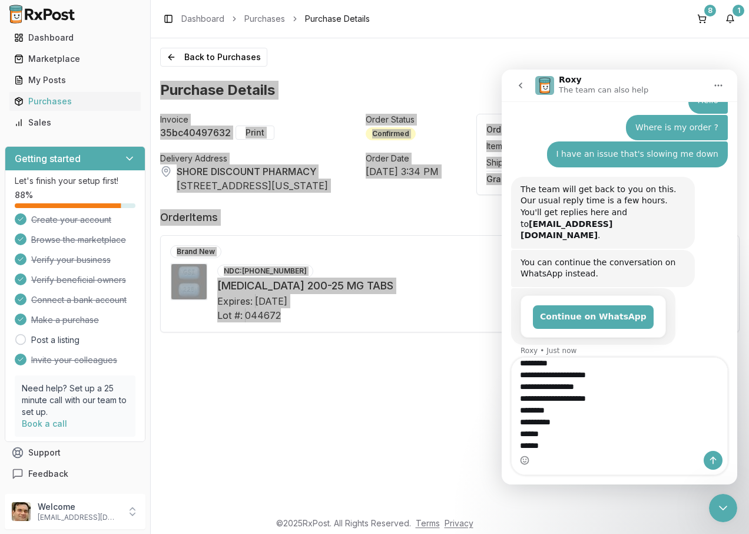
type textarea "**********"
click at [714, 461] on icon "Send a message…" at bounding box center [713, 459] width 9 height 9
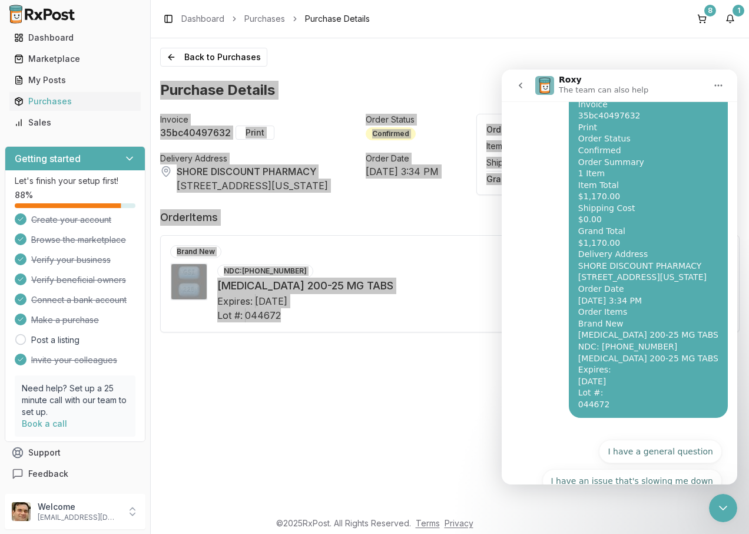
scroll to position [369, 0]
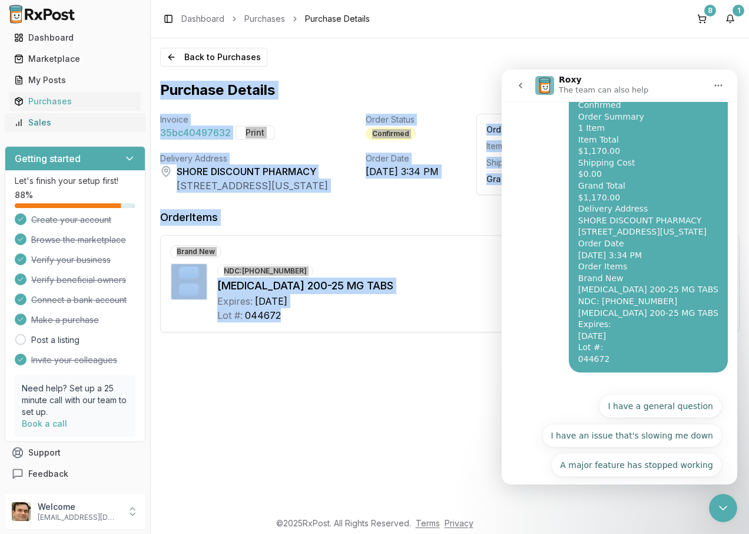
click at [45, 123] on div "Sales" at bounding box center [75, 123] width 122 height 12
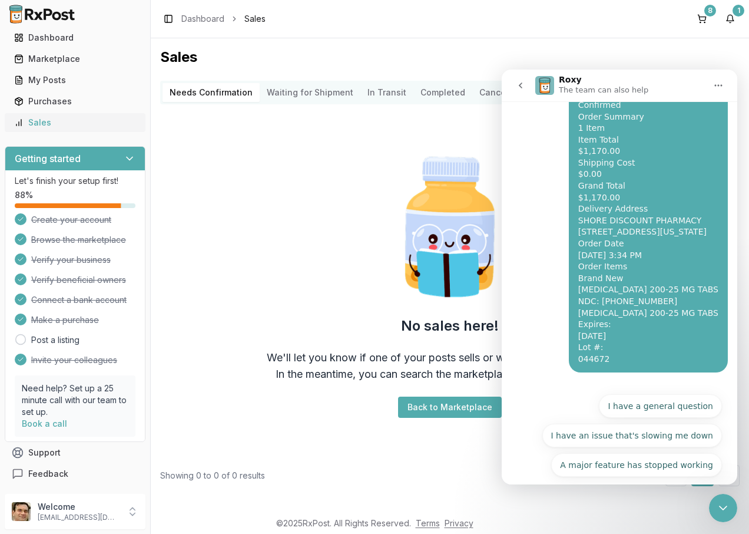
click at [43, 123] on div "Sales" at bounding box center [75, 123] width 122 height 12
click at [50, 104] on div "Purchases" at bounding box center [75, 101] width 122 height 12
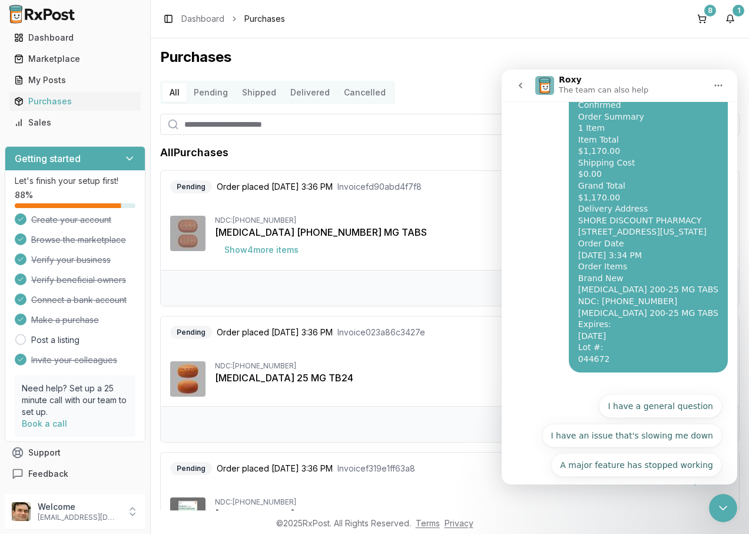
click at [466, 230] on div "[MEDICAL_DATA] [PHONE_NUMBER] MG TABS" at bounding box center [472, 232] width 515 height 14
click at [520, 92] on button "go back" at bounding box center [521, 85] width 22 height 22
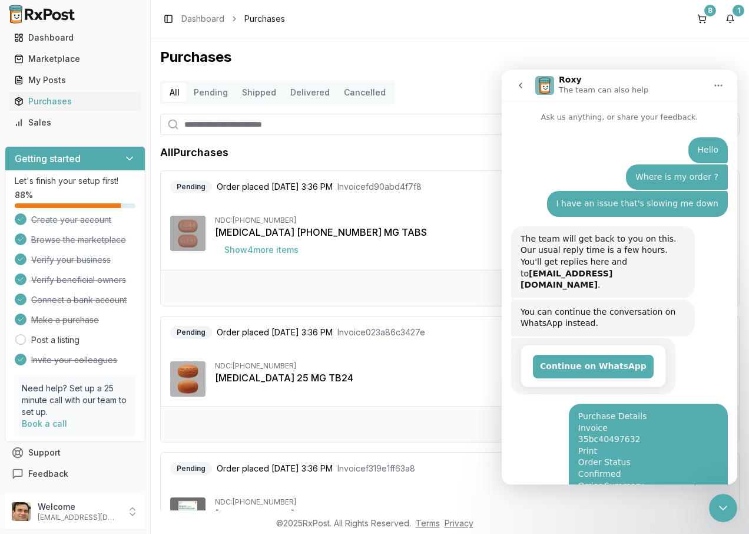
scroll to position [369, 0]
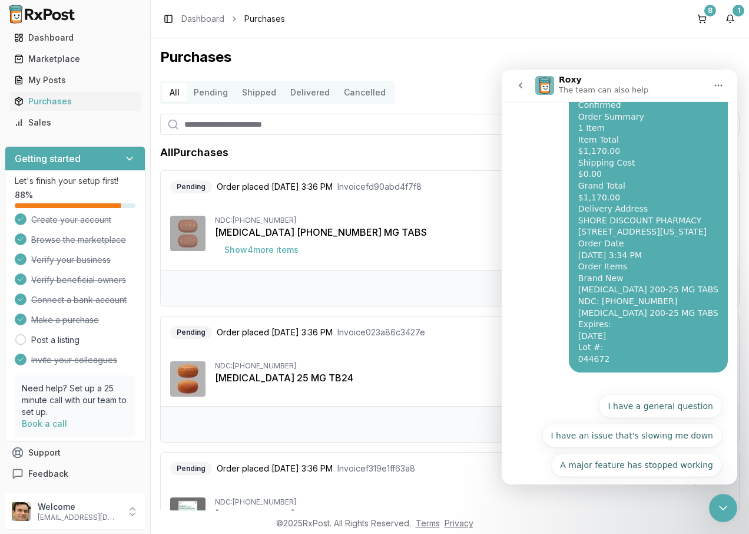
click at [257, 91] on button "Shipped" at bounding box center [259, 92] width 48 height 19
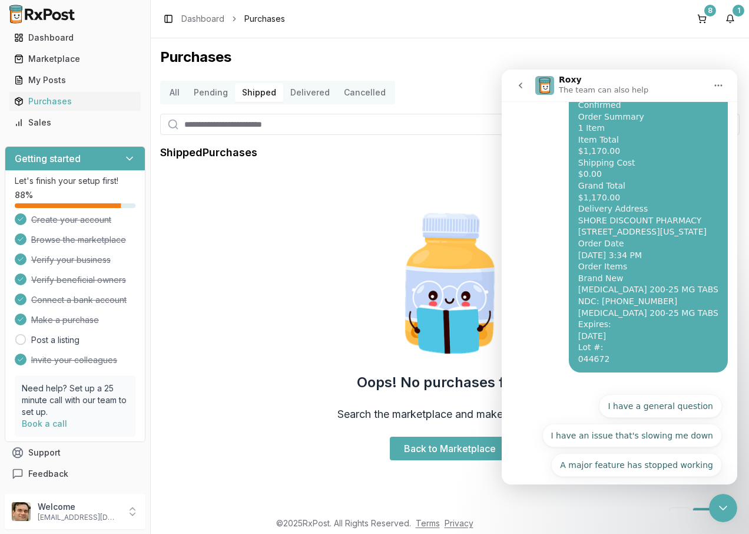
click at [315, 93] on button "Delivered" at bounding box center [310, 92] width 54 height 19
click at [202, 92] on button "Pending" at bounding box center [211, 92] width 48 height 19
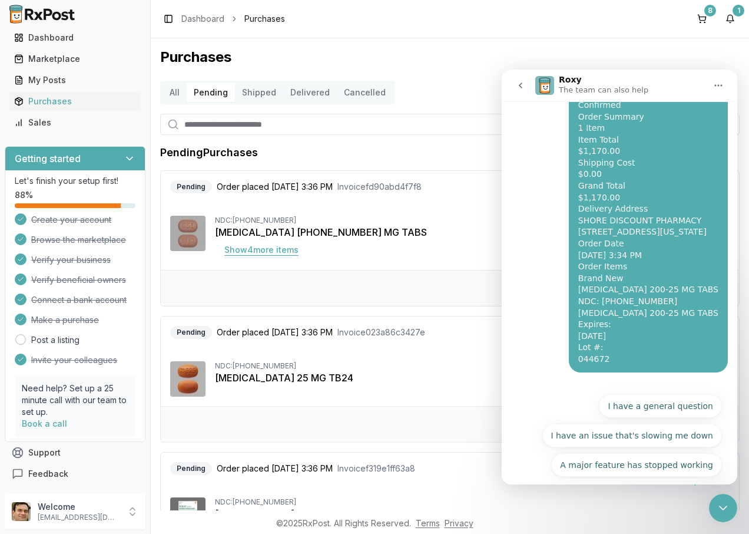
click at [273, 249] on button "Show 4 more item s" at bounding box center [261, 249] width 93 height 21
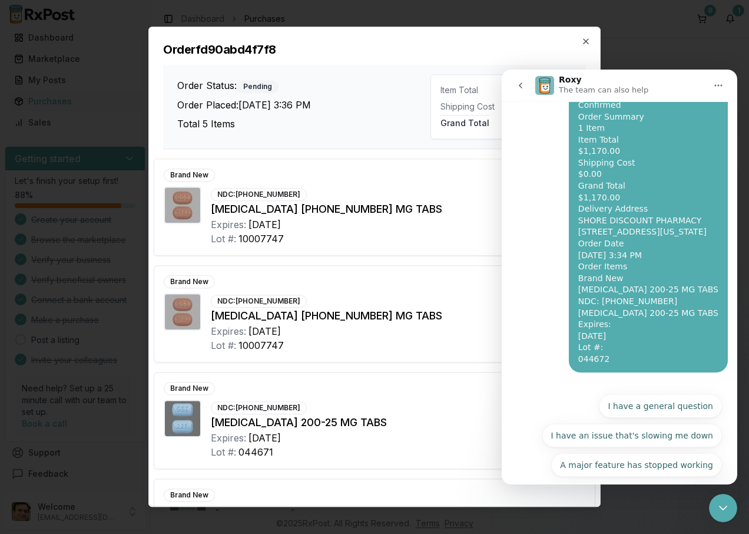
click at [520, 88] on icon "go back" at bounding box center [520, 85] width 9 height 9
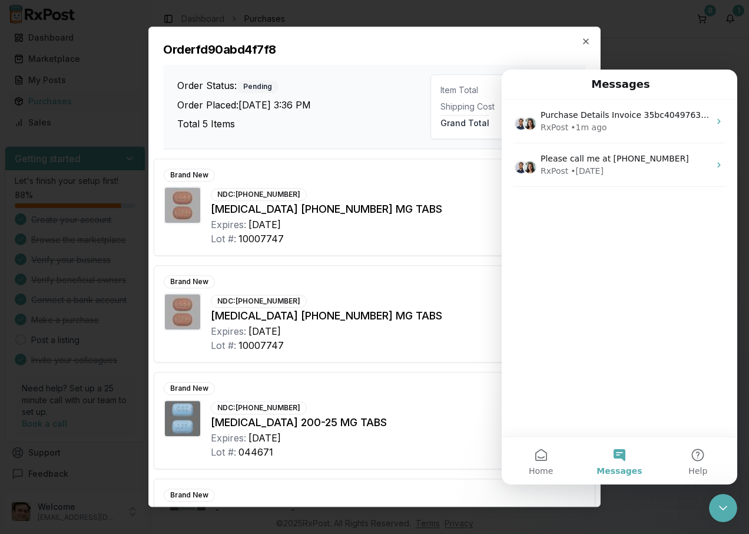
drag, startPoint x: 120, startPoint y: 194, endPoint x: 445, endPoint y: 306, distance: 344.7
click at [445, 306] on div "NDC: [PHONE_NUMBER] [MEDICAL_DATA] [PHONE_NUMBER] MG TABS Expires: [DATE] Lot #…" at bounding box center [370, 323] width 318 height 60
click at [454, 307] on div "NDC: [PHONE_NUMBER] [MEDICAL_DATA] [PHONE_NUMBER] MG TABS Expires: [DATE] Lot #…" at bounding box center [370, 323] width 318 height 60
click at [453, 307] on div "NDC: [PHONE_NUMBER] [MEDICAL_DATA] [PHONE_NUMBER] MG TABS Expires: [DATE] Lot #…" at bounding box center [370, 323] width 318 height 60
click at [590, 38] on icon "button" at bounding box center [585, 41] width 9 height 9
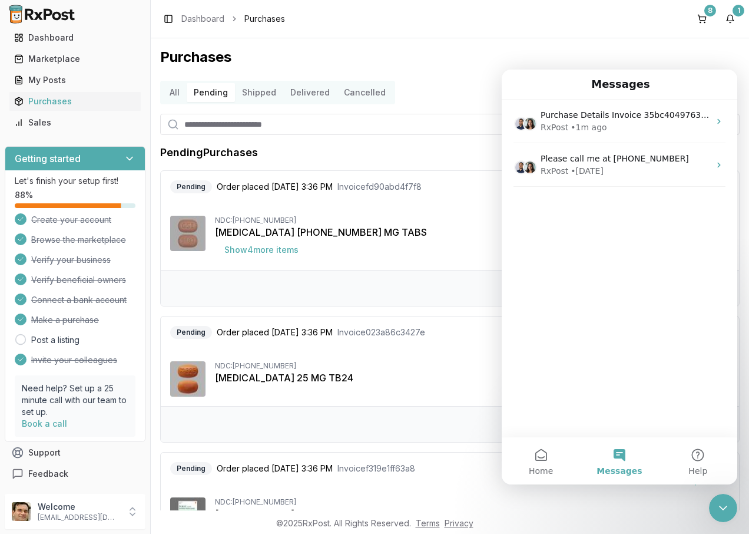
click at [671, 79] on div "Messages" at bounding box center [620, 84] width 220 height 20
drag, startPoint x: 680, startPoint y: 82, endPoint x: 751, endPoint y: 86, distance: 70.8
click html "Messages Purchase Details Invoice 35bc40497632 Print Order Status Confirmed Ord…"
click at [37, 55] on div "Marketplace" at bounding box center [75, 59] width 122 height 12
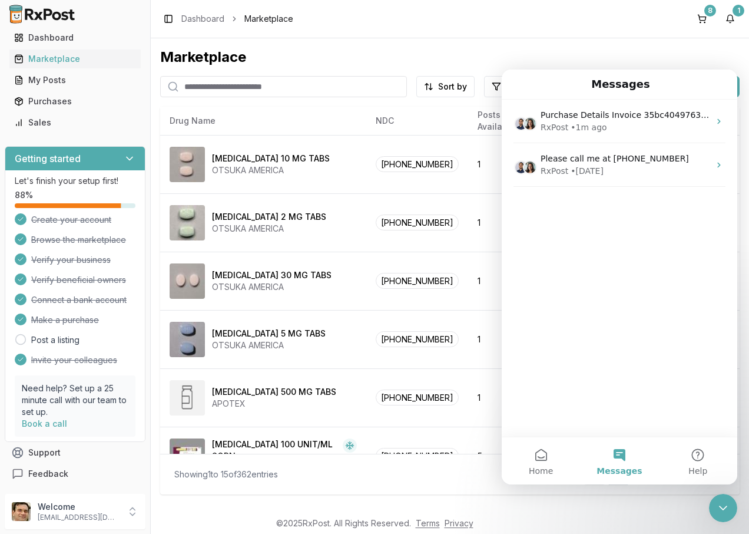
click at [199, 92] on input "search" at bounding box center [283, 86] width 247 height 21
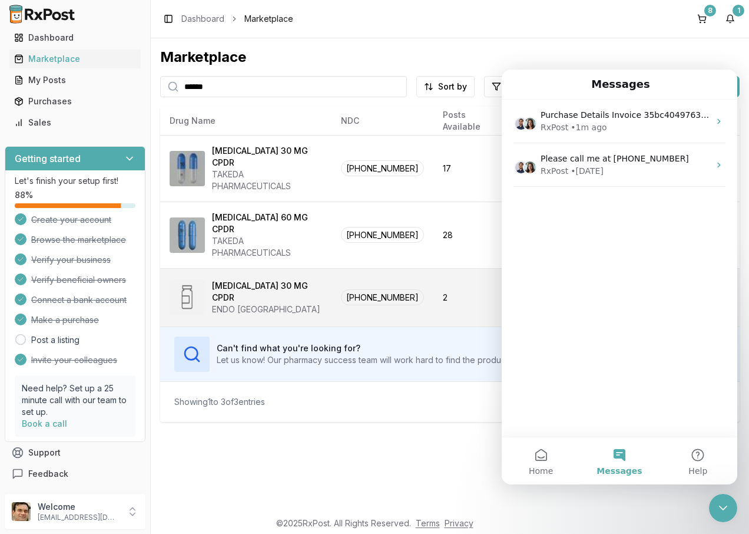
type input "******"
click at [295, 281] on div "[MEDICAL_DATA] 30 MG CPDR" at bounding box center [267, 292] width 110 height 24
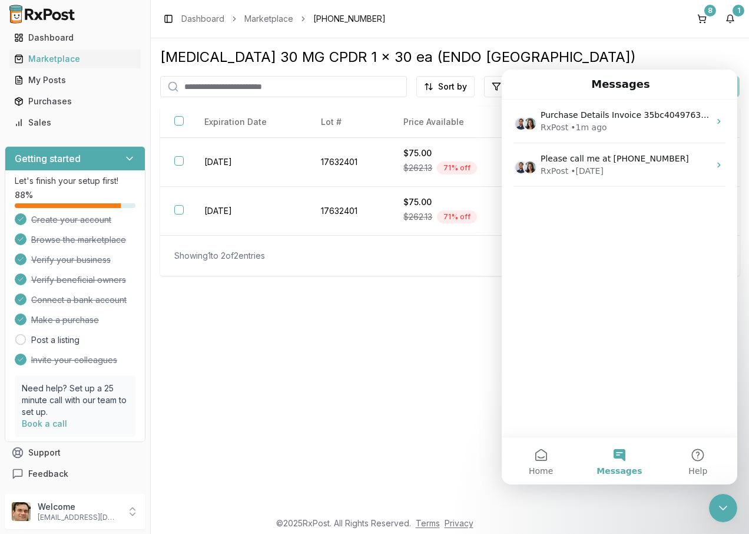
click at [739, 92] on div "Add to cart" at bounding box center [701, 86] width 78 height 21
drag, startPoint x: 737, startPoint y: 73, endPoint x: 1240, endPoint y: 141, distance: 507.2
click at [737, 73] on nav "Messages" at bounding box center [620, 85] width 236 height 30
drag, startPoint x: 739, startPoint y: 78, endPoint x: 738, endPoint y: 95, distance: 16.5
click at [738, 95] on div "Add to cart" at bounding box center [701, 86] width 78 height 21
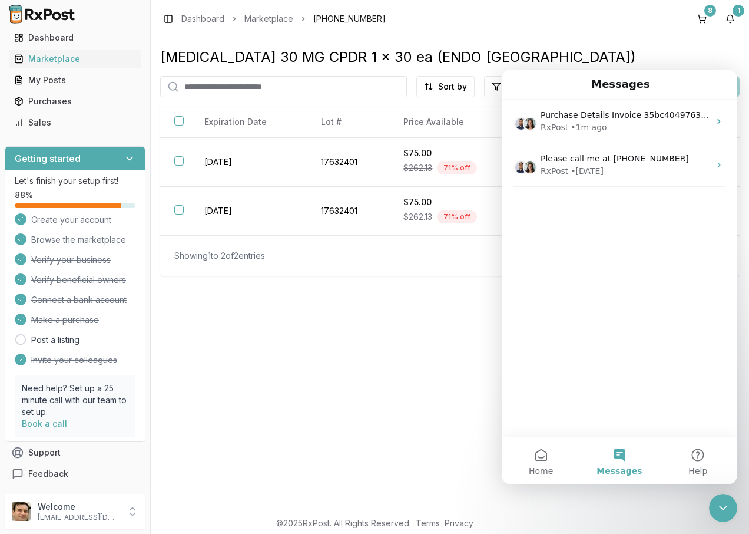
click at [738, 91] on div "Add to cart" at bounding box center [701, 86] width 78 height 21
click at [738, 90] on div "Add to cart" at bounding box center [701, 86] width 78 height 21
click at [537, 454] on button "Home" at bounding box center [541, 460] width 78 height 47
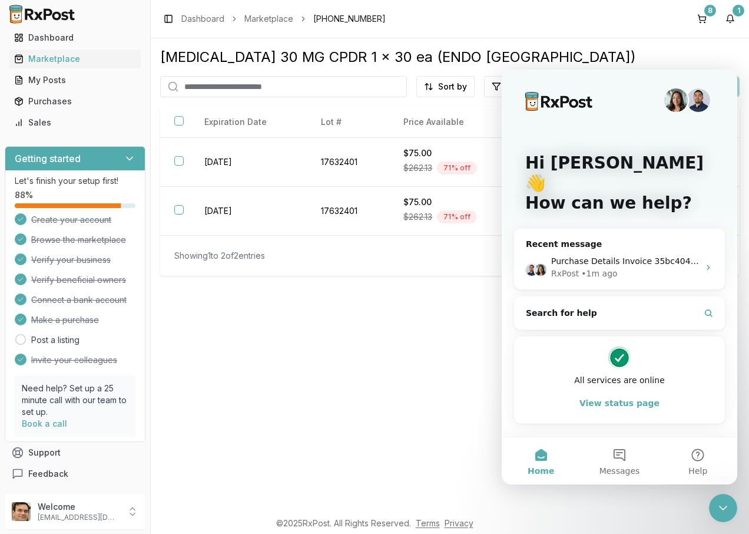
click at [695, 104] on img "Intercom messenger" at bounding box center [699, 100] width 24 height 24
drag, startPoint x: 655, startPoint y: 98, endPoint x: 692, endPoint y: 100, distance: 36.6
click at [660, 98] on div "Intercom messenger" at bounding box center [620, 100] width 189 height 24
click at [690, 101] on img "Intercom messenger" at bounding box center [699, 100] width 24 height 24
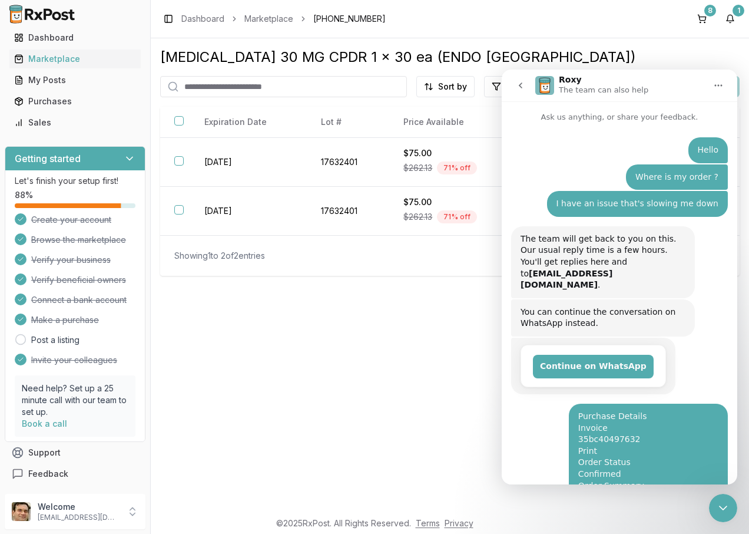
scroll to position [369, 0]
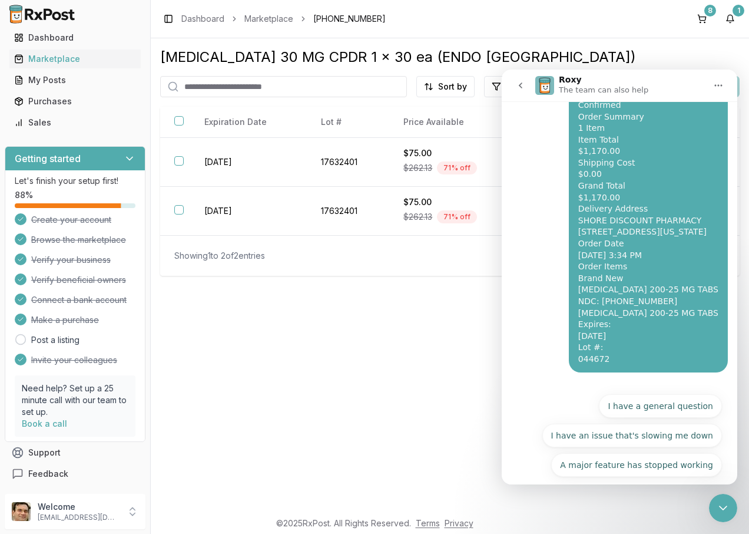
drag, startPoint x: 92, startPoint y: 187, endPoint x: 374, endPoint y: 346, distance: 322.9
click at [374, 346] on div "[MEDICAL_DATA] 30 MG CPDR 1 x 30 ea (ENDO [GEOGRAPHIC_DATA]) Sort by Filter by …" at bounding box center [450, 274] width 599 height 472
click at [372, 346] on div "[MEDICAL_DATA] 30 MG CPDR 1 x 30 ea (ENDO [GEOGRAPHIC_DATA]) Sort by Filter by …" at bounding box center [450, 274] width 599 height 472
click at [714, 82] on icon "Home" at bounding box center [718, 85] width 9 height 9
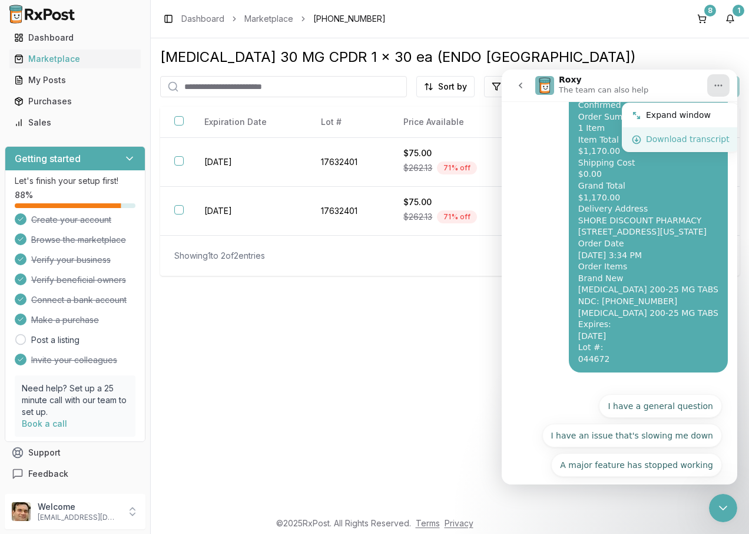
click at [695, 140] on div "Download transcript" at bounding box center [688, 139] width 84 height 12
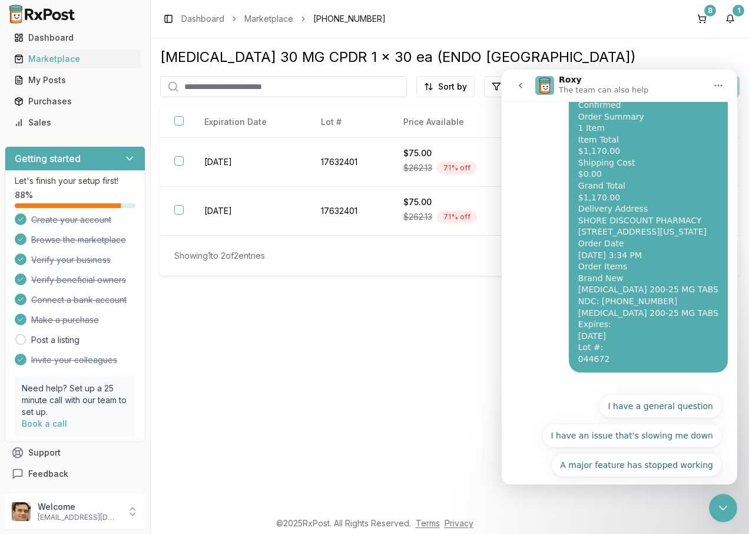
click at [679, 21] on div "Toggle Sidebar Dashboard Marketplace [PHONE_NUMBER] 8 1" at bounding box center [450, 19] width 599 height 38
click at [520, 85] on icon "go back" at bounding box center [521, 85] width 4 height 6
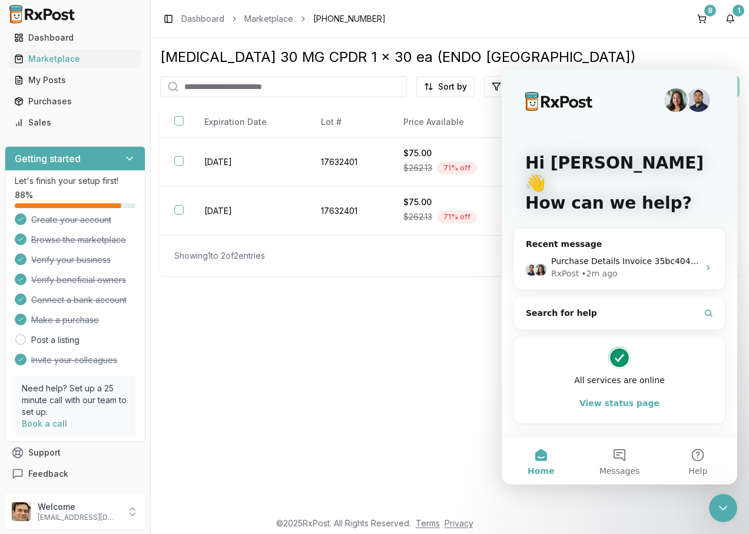
scroll to position [0, 0]
click at [619, 391] on button "View status page" at bounding box center [619, 403] width 187 height 24
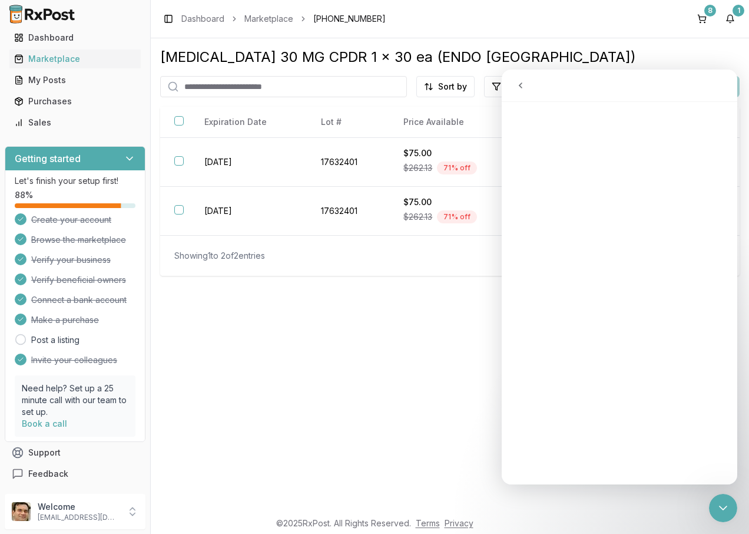
drag, startPoint x: 101, startPoint y: 308, endPoint x: 493, endPoint y: 382, distance: 399.2
click at [494, 382] on div "[MEDICAL_DATA] 30 MG CPDR 1 x 30 ea (ENDO [GEOGRAPHIC_DATA]) Sort by Filter by …" at bounding box center [450, 274] width 599 height 472
click at [493, 374] on div "[MEDICAL_DATA] 30 MG CPDR 1 x 30 ea (ENDO [GEOGRAPHIC_DATA]) Sort by Filter by …" at bounding box center [450, 274] width 599 height 472
click at [490, 374] on div "[MEDICAL_DATA] 30 MG CPDR 1 x 30 ea (ENDO [GEOGRAPHIC_DATA]) Sort by Filter by …" at bounding box center [450, 274] width 599 height 472
click at [489, 373] on div "[MEDICAL_DATA] 30 MG CPDR 1 x 30 ea (ENDO [GEOGRAPHIC_DATA]) Sort by Filter by …" at bounding box center [450, 274] width 599 height 472
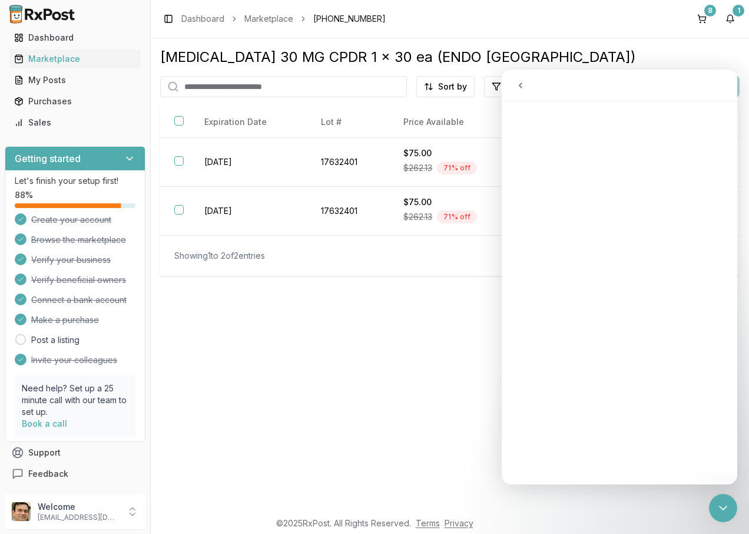
click at [489, 373] on div "[MEDICAL_DATA] 30 MG CPDR 1 x 30 ea (ENDO [GEOGRAPHIC_DATA]) Sort by Filter by …" at bounding box center [450, 274] width 599 height 472
click at [61, 34] on div "Dashboard" at bounding box center [75, 38] width 122 height 12
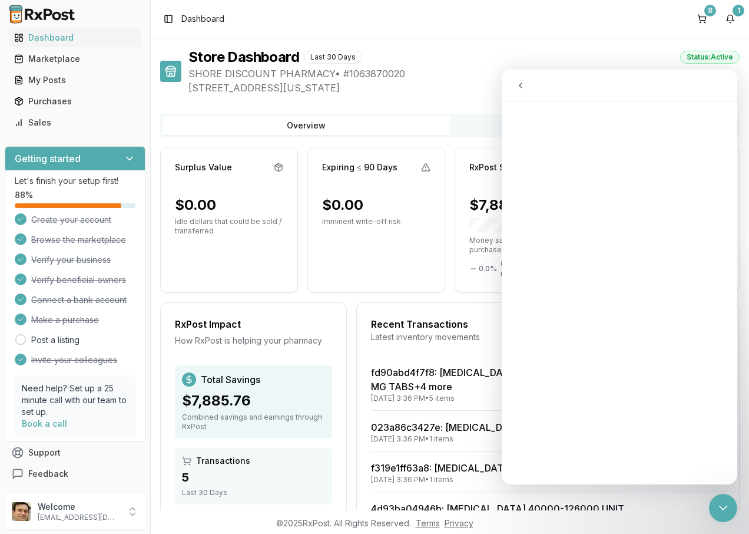
click at [128, 8] on div at bounding box center [75, 14] width 150 height 28
click at [114, 9] on div at bounding box center [75, 14] width 150 height 28
click at [698, 55] on div "Status: Active" at bounding box center [710, 57] width 60 height 13
click at [632, 50] on div "Store Dashboard Last 30 Days Status: Active" at bounding box center [464, 57] width 551 height 19
click at [702, 12] on button "8" at bounding box center [702, 18] width 19 height 19
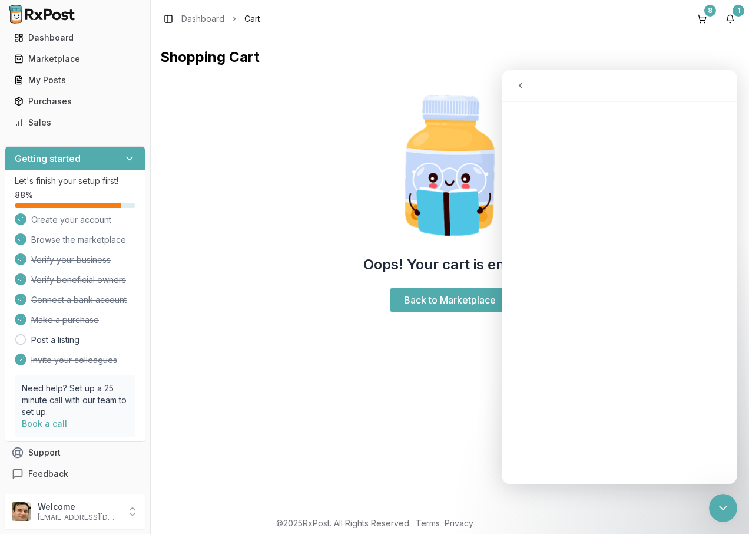
click at [345, 351] on div "Shopping Cart Oops! Your cart is empty. Back to Marketplace" at bounding box center [450, 274] width 599 height 472
click at [705, 14] on button "8" at bounding box center [702, 18] width 19 height 19
click at [52, 60] on div "Marketplace" at bounding box center [75, 59] width 122 height 12
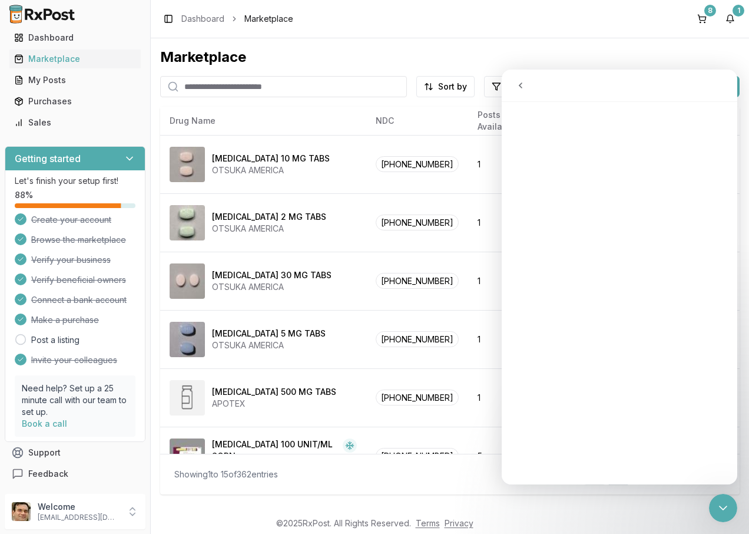
click at [655, 80] on div "Intercom messenger" at bounding box center [620, 85] width 220 height 22
click at [524, 87] on icon "go back" at bounding box center [520, 85] width 9 height 9
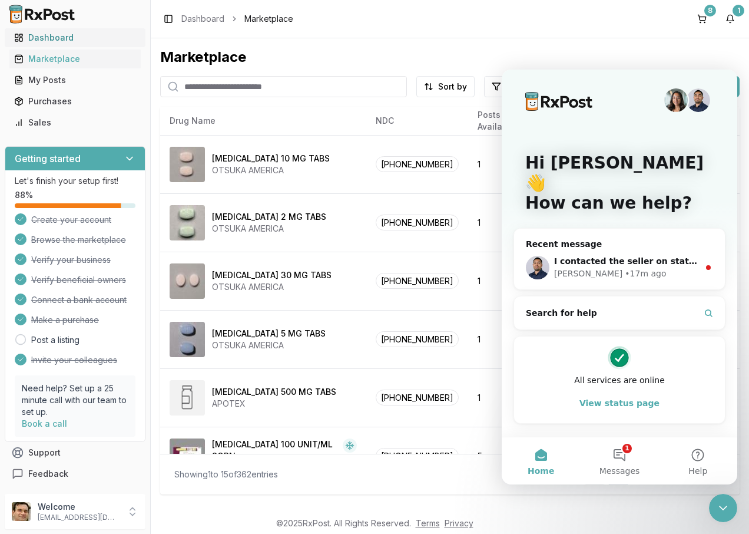
click at [43, 40] on div "Dashboard" at bounding box center [75, 38] width 122 height 12
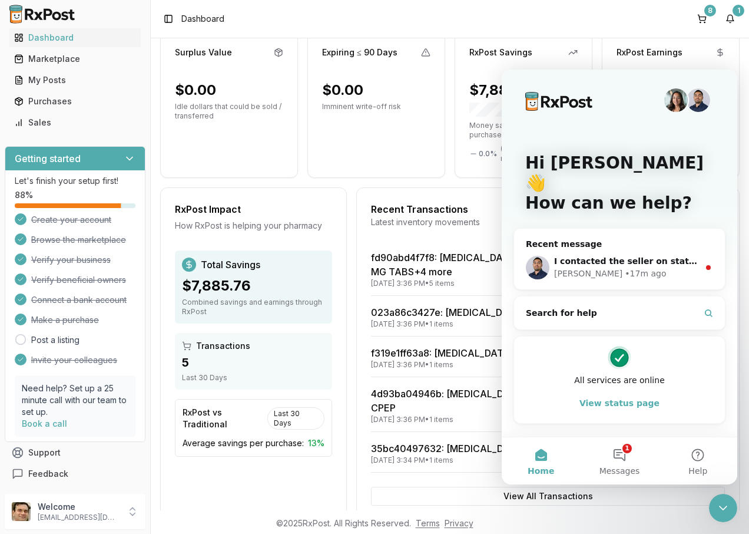
scroll to position [115, 0]
click at [623, 456] on button "1 Messages" at bounding box center [619, 460] width 78 height 47
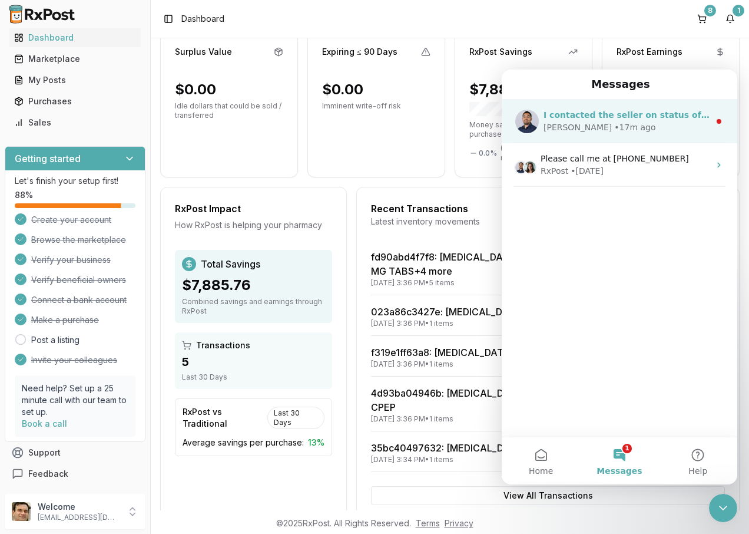
click at [614, 127] on div "• 17m ago" at bounding box center [634, 127] width 41 height 12
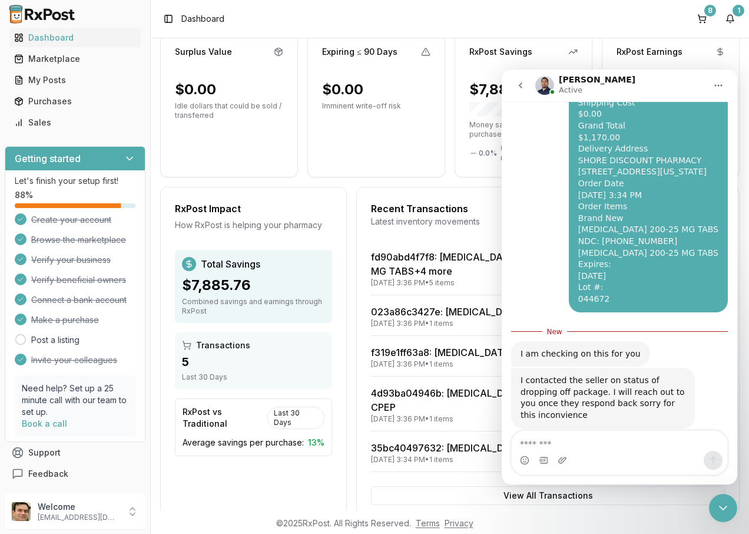
scroll to position [428, 0]
click at [570, 442] on textarea "Message…" at bounding box center [620, 441] width 216 height 20
type textarea "**"
click at [714, 456] on icon "Send a message…" at bounding box center [713, 459] width 9 height 9
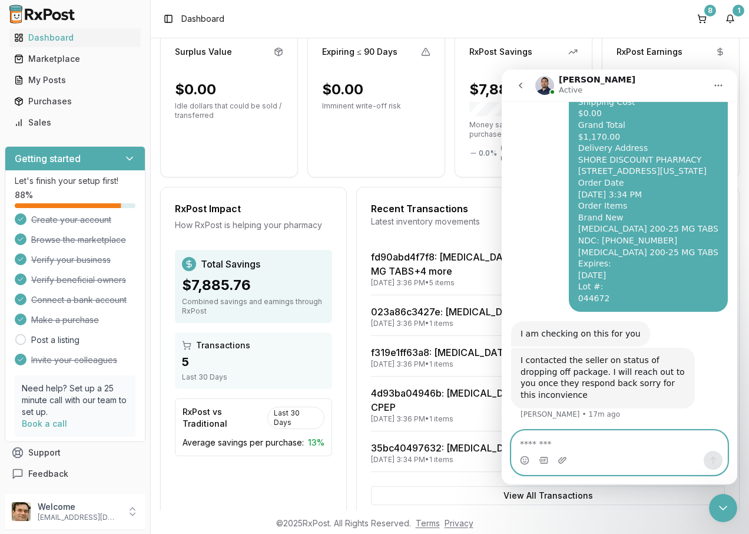
scroll to position [444, 0]
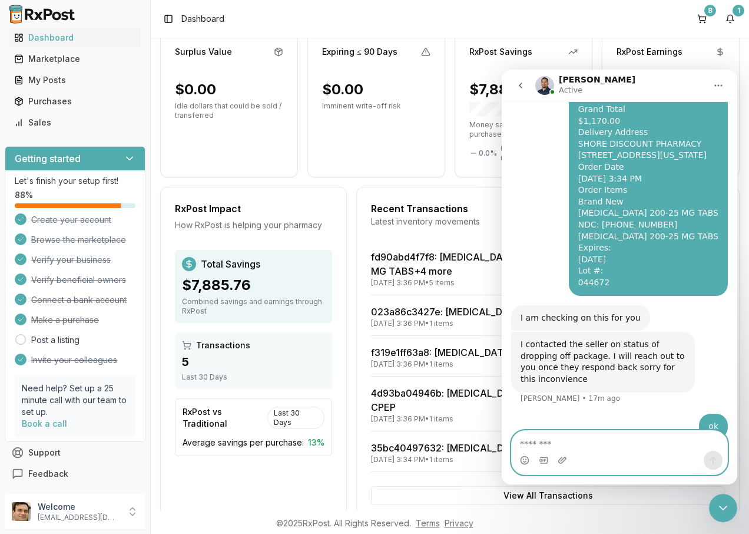
click at [539, 446] on textarea "Message…" at bounding box center [620, 441] width 216 height 20
type textarea "**********"
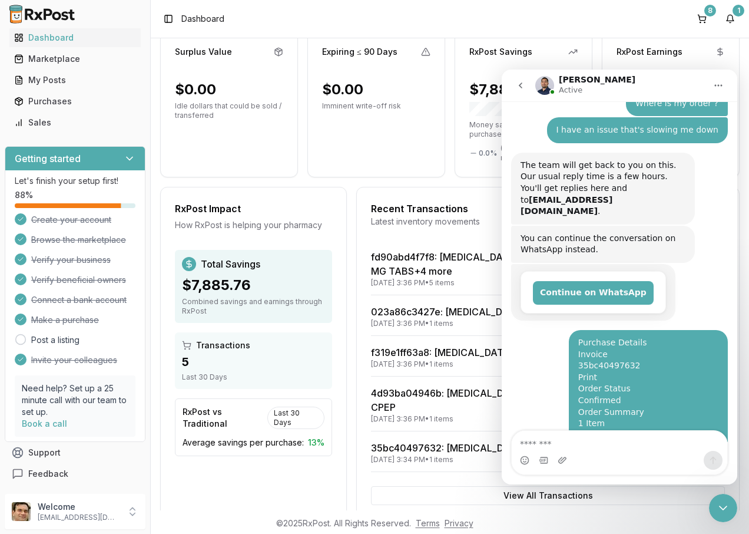
scroll to position [0, 0]
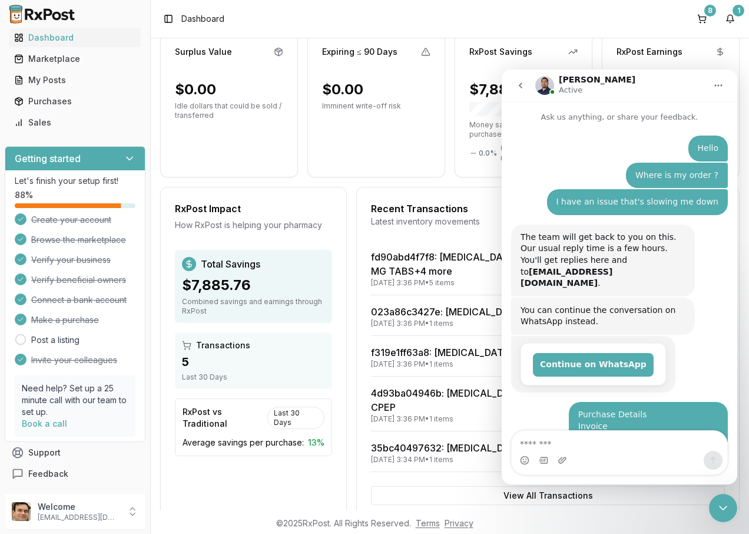
click at [724, 88] on button "Home" at bounding box center [719, 85] width 22 height 22
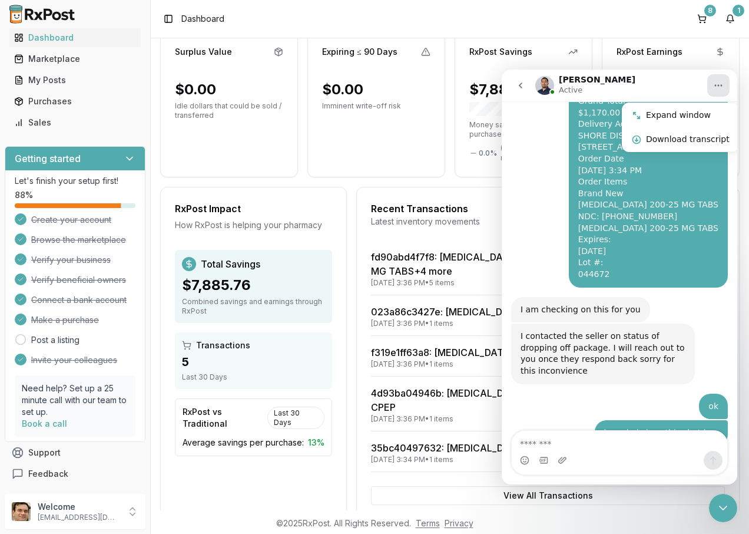
scroll to position [280, 0]
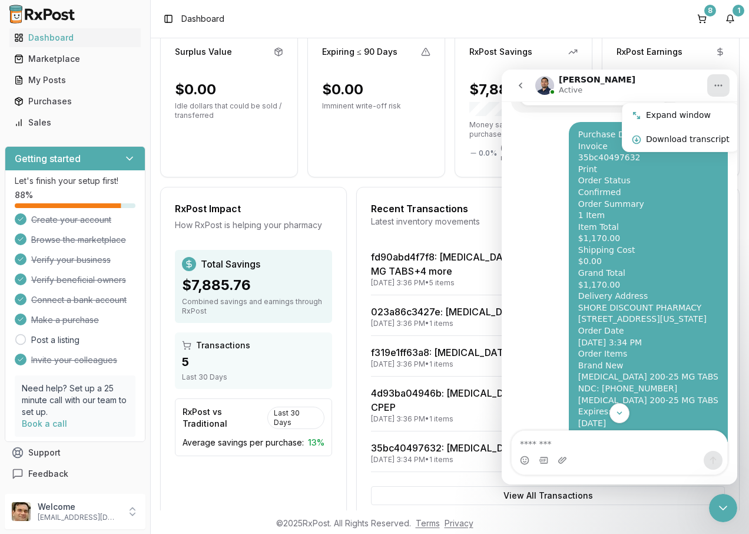
drag, startPoint x: 735, startPoint y: 434, endPoint x: 725, endPoint y: 435, distance: 10.2
click at [732, 435] on div "Intercom messenger" at bounding box center [620, 452] width 236 height 45
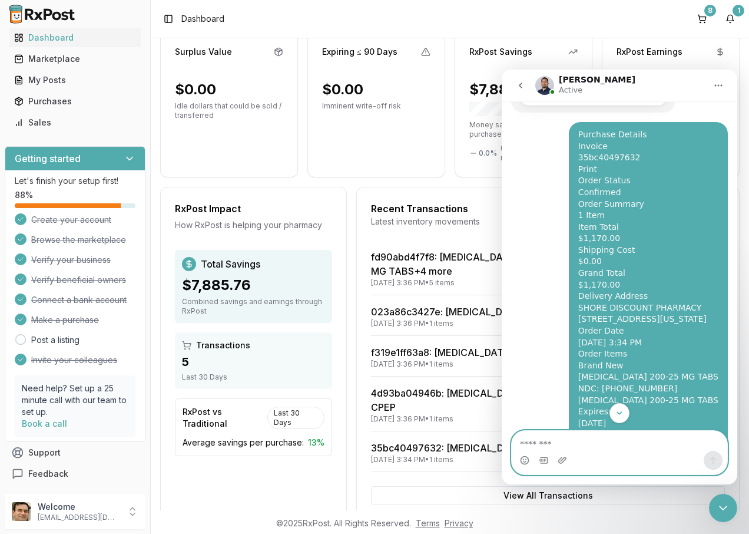
drag, startPoint x: 723, startPoint y: 438, endPoint x: 632, endPoint y: 442, distance: 91.4
click at [632, 442] on textarea "Message…" at bounding box center [620, 441] width 216 height 20
click at [630, 440] on textarea "Message…" at bounding box center [620, 441] width 216 height 20
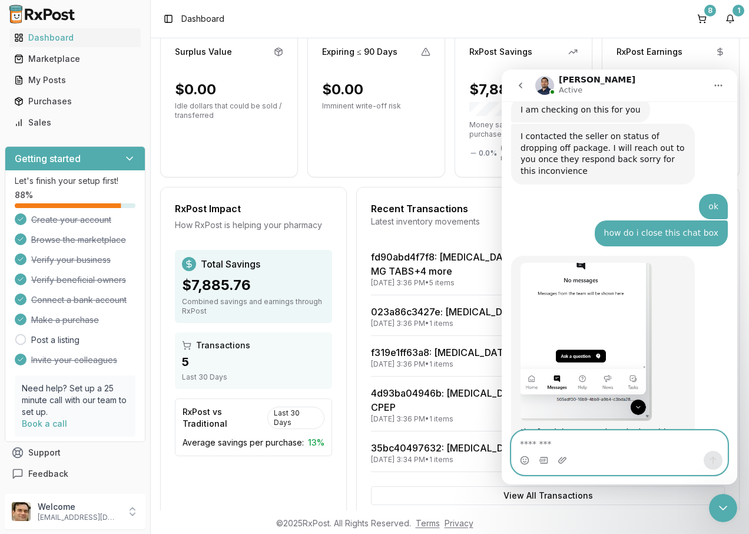
scroll to position [633, 0]
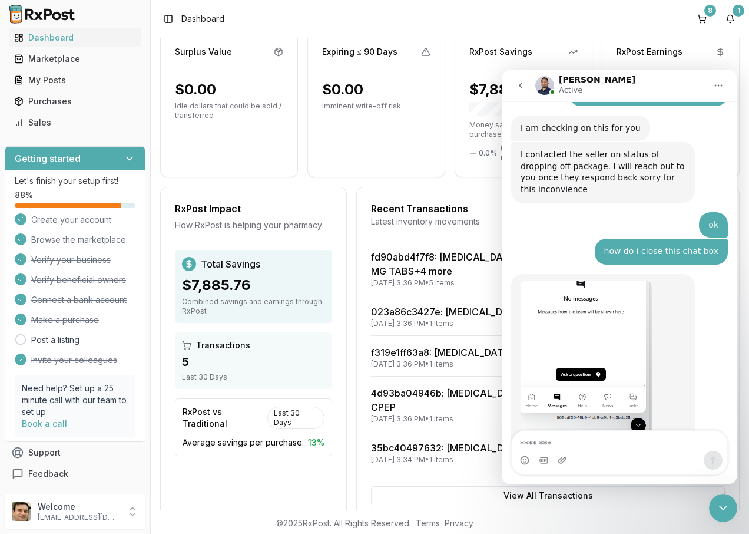
click at [719, 82] on icon "Home" at bounding box center [718, 85] width 9 height 9
click at [686, 113] on div "Expand window" at bounding box center [688, 115] width 84 height 12
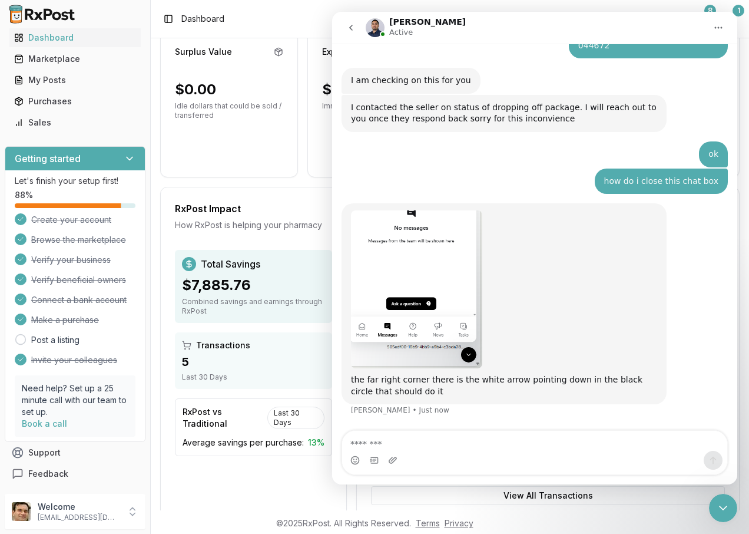
scroll to position [577, 0]
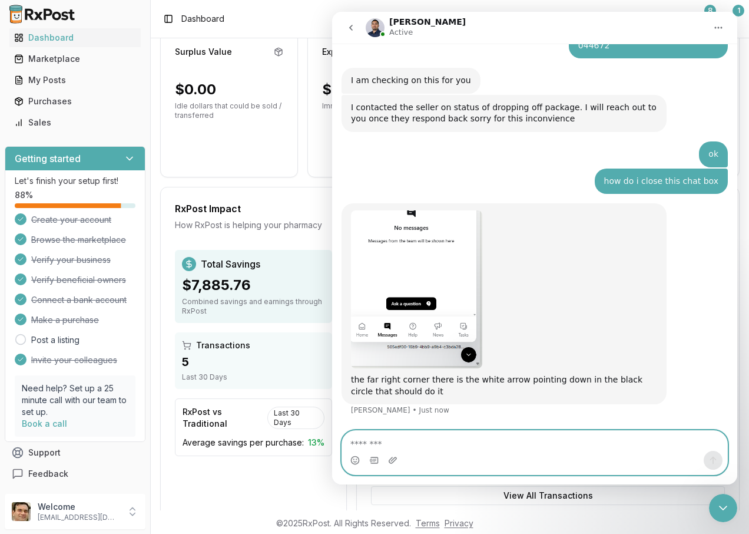
drag, startPoint x: 711, startPoint y: 445, endPoint x: 711, endPoint y: 452, distance: 7.1
click at [711, 450] on textarea "Message…" at bounding box center [534, 441] width 385 height 20
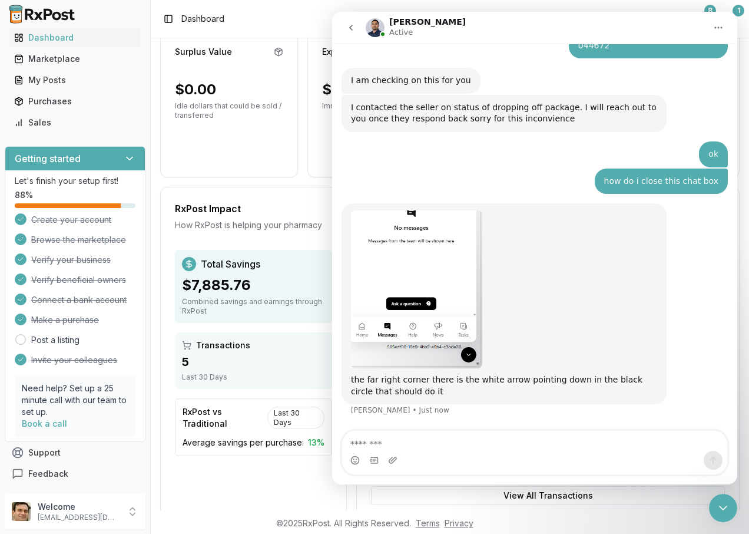
drag, startPoint x: 749, startPoint y: 448, endPoint x: 345, endPoint y: 325, distance: 422.3
click at [466, 359] on img "Manuel says…" at bounding box center [416, 289] width 131 height 158
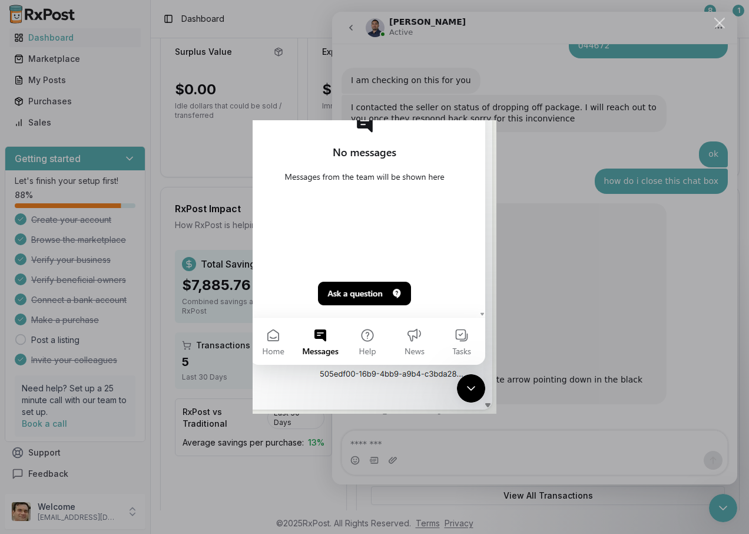
click at [537, 266] on div "Intercom messenger" at bounding box center [374, 267] width 749 height 534
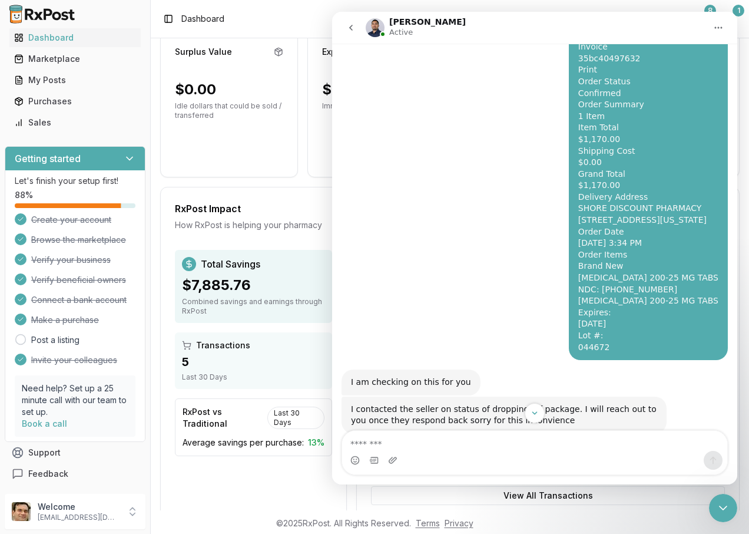
scroll to position [353, 0]
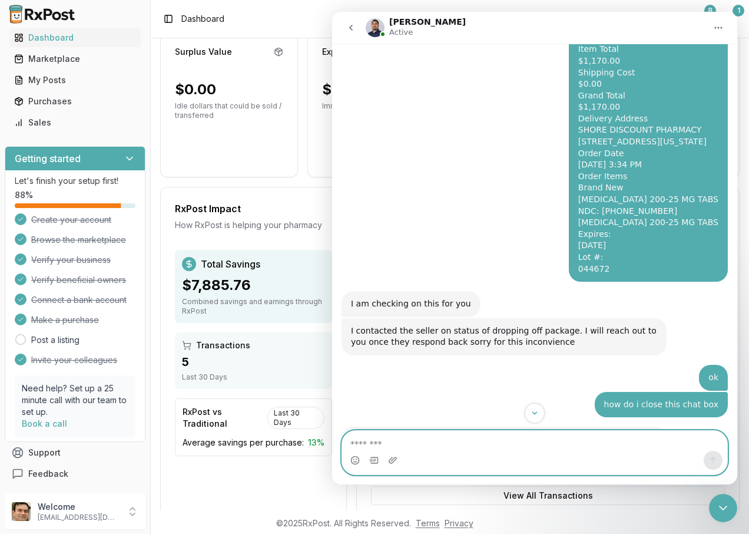
click at [396, 446] on textarea "Message…" at bounding box center [534, 441] width 385 height 20
type textarea "**********"
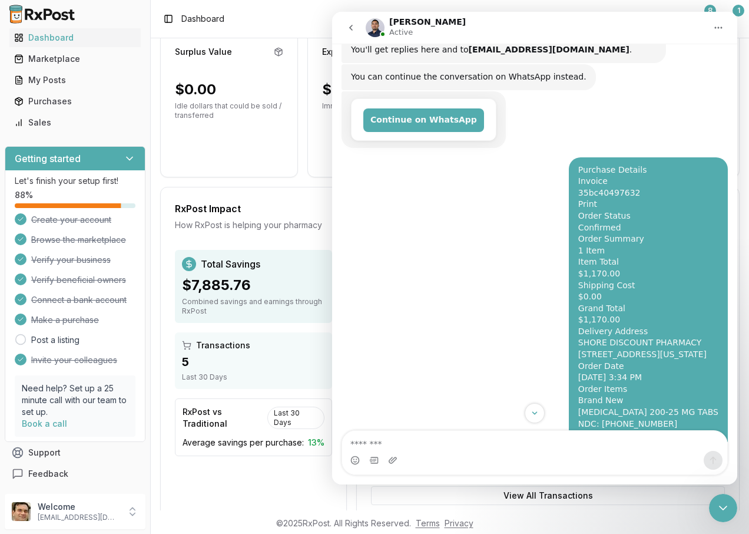
scroll to position [0, 0]
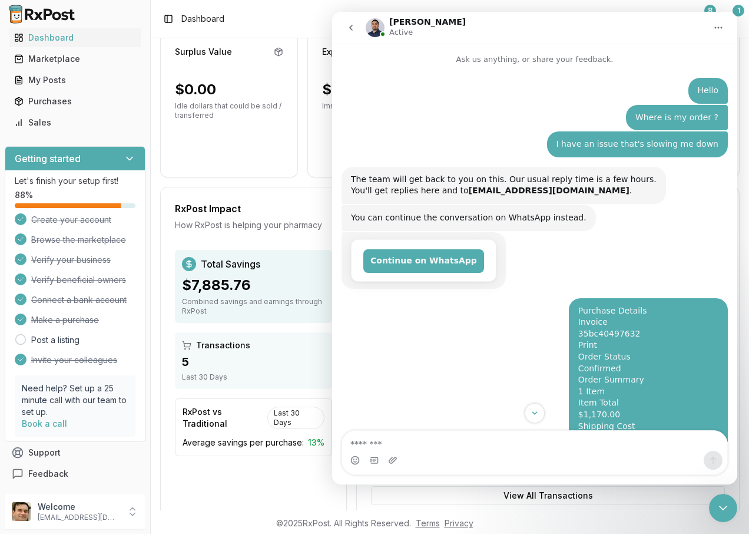
click at [719, 24] on icon "Home" at bounding box center [718, 27] width 9 height 9
drag, startPoint x: 699, startPoint y: 62, endPoint x: 1032, endPoint y: 74, distance: 333.1
click at [699, 62] on div "Collapse window" at bounding box center [688, 57] width 84 height 12
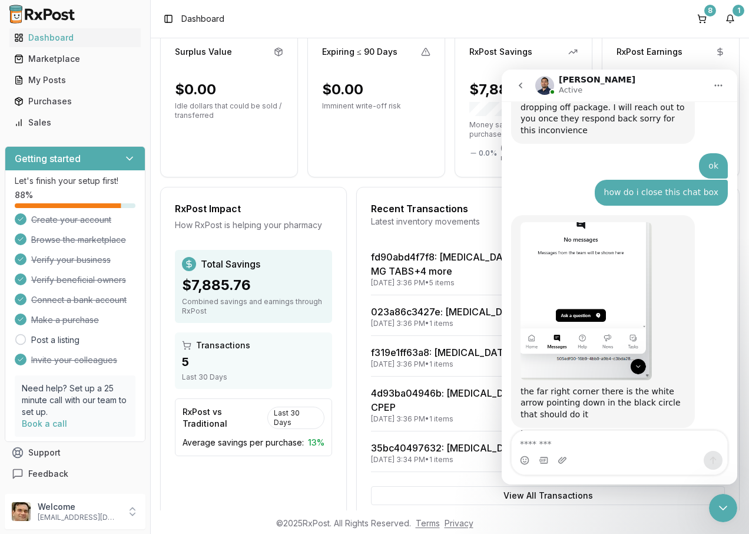
scroll to position [669, 0]
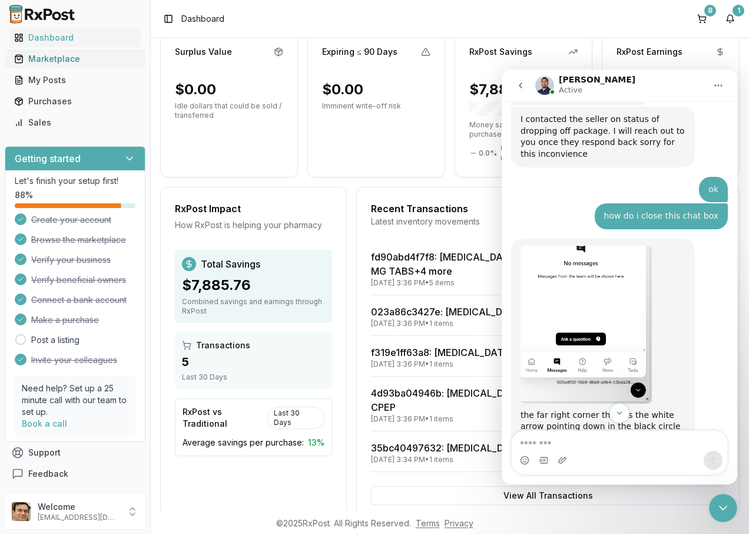
click at [57, 57] on div "Marketplace" at bounding box center [75, 59] width 122 height 12
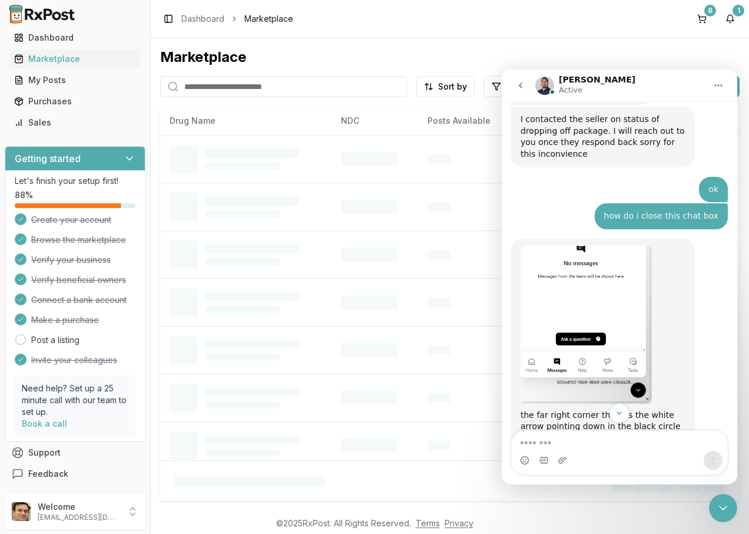
click at [520, 82] on icon "go back" at bounding box center [520, 85] width 9 height 9
